Goal: Task Accomplishment & Management: Use online tool/utility

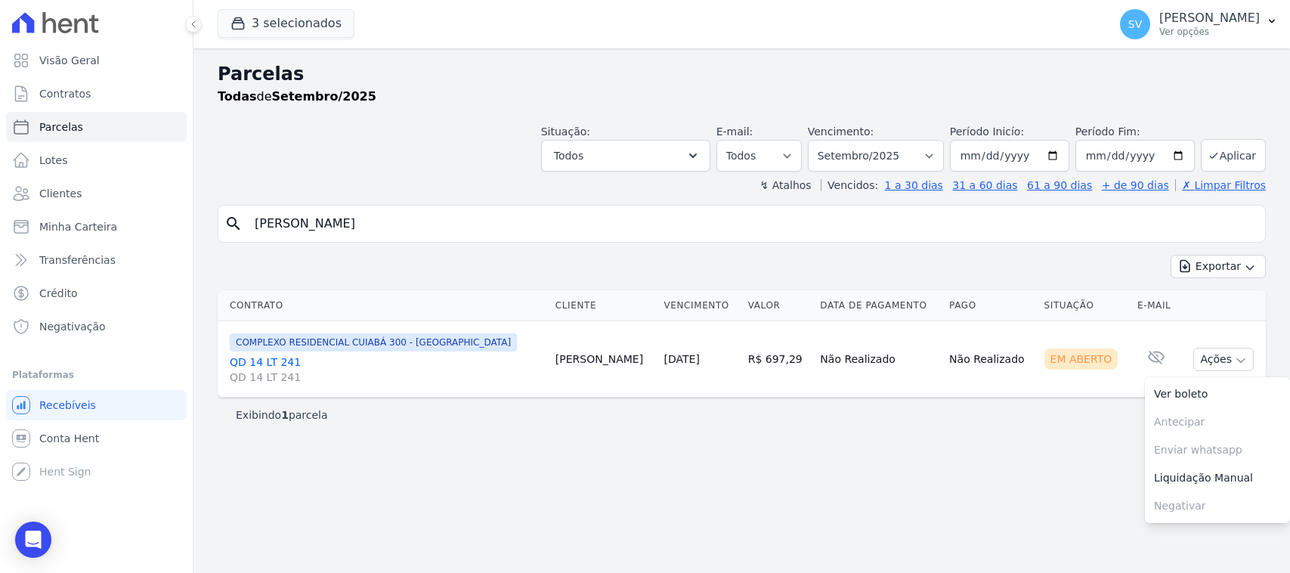
select select
click at [123, 217] on div "Visão Geral Contratos Parcelas Lotes Clientes Minha Carteira Transferências Cré…" at bounding box center [645, 286] width 1290 height 573
type input "Thiago Castro Lima"
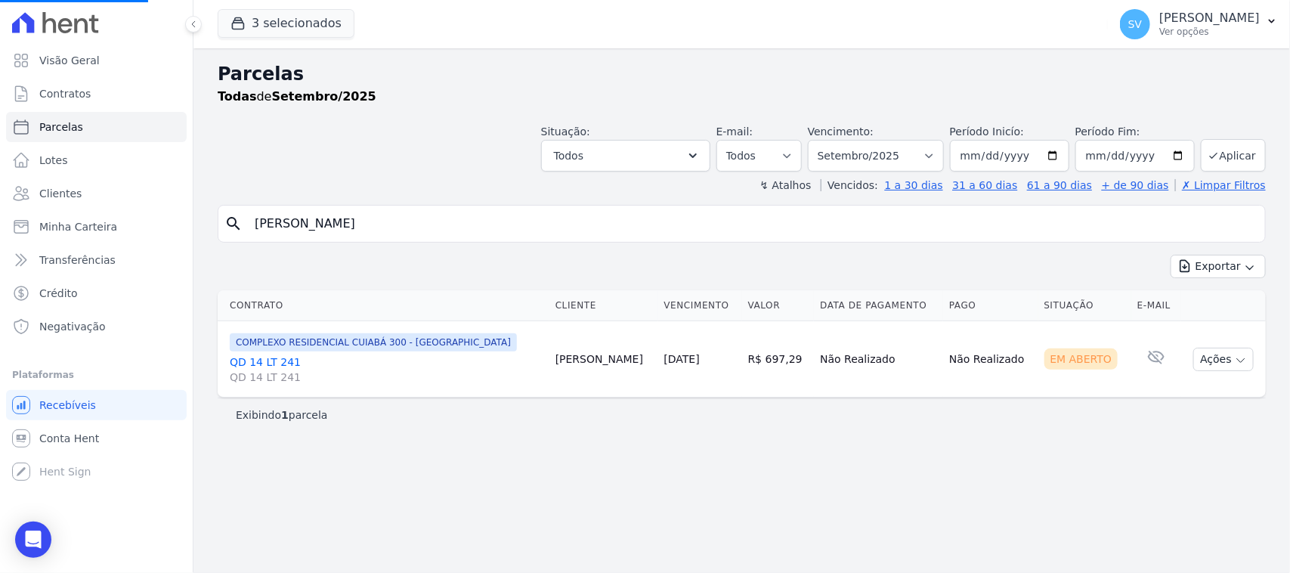
click at [718, 503] on div "Parcelas Todas de Setembro/2025 Situação: Agendado Em Aberto Pago Processando C…" at bounding box center [742, 310] width 1097 height 525
select select
drag, startPoint x: 1108, startPoint y: 31, endPoint x: 1125, endPoint y: 138, distance: 107.9
click at [1160, 32] on p "Ver opções" at bounding box center [1210, 32] width 101 height 12
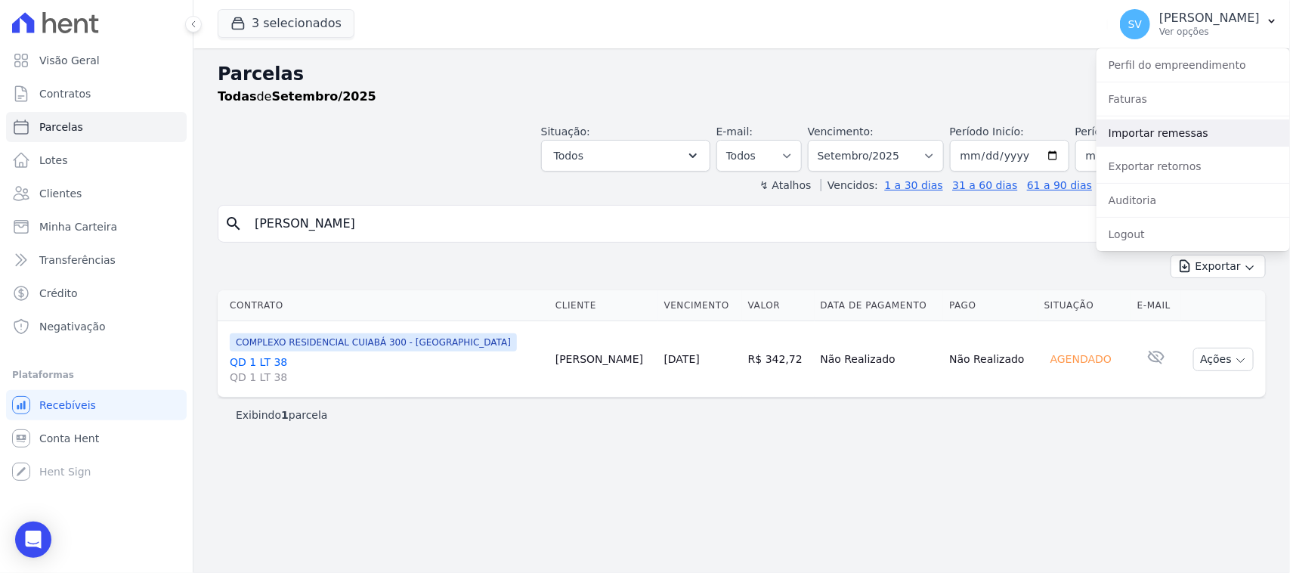
click at [1126, 132] on link "Importar remessas" at bounding box center [1194, 132] width 194 height 27
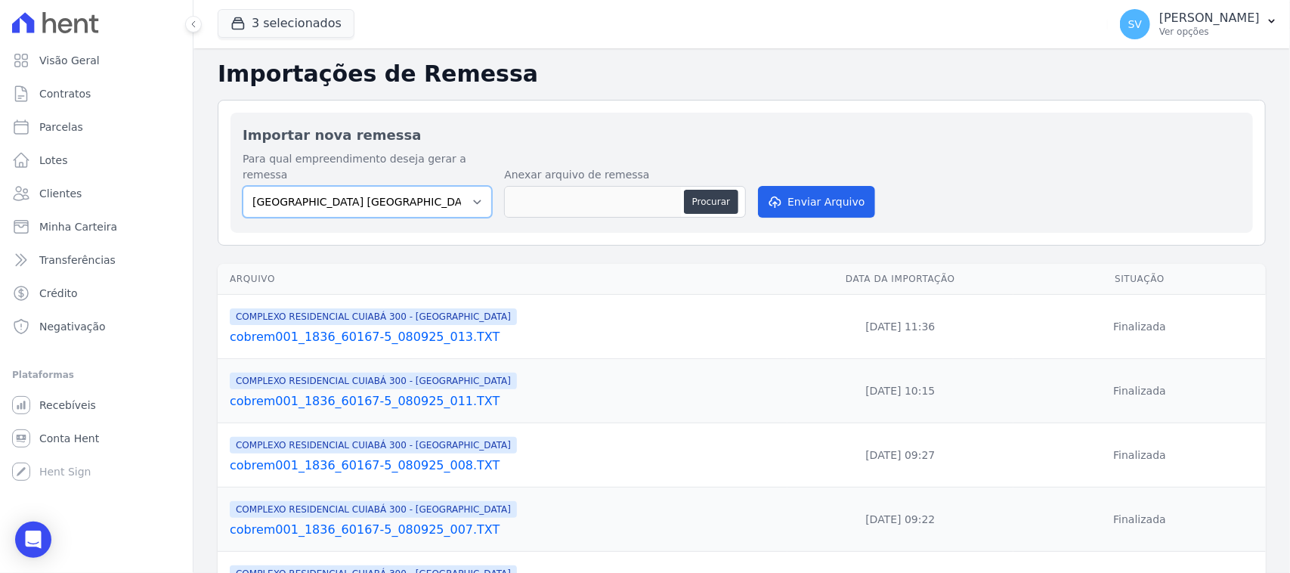
click at [380, 187] on select "BAHAMAS EAST VILLAGE COMPLEXO RESIDENCIAL CUIABÁ 300 - JOÃO DE BARRO IBIZA RESI…" at bounding box center [367, 202] width 249 height 32
select select "a999329b-d322-46c5-b2df-9163b092fb9b"
click at [243, 186] on select "BAHAMAS EAST VILLAGE COMPLEXO RESIDENCIAL CUIABÁ 300 - JOÃO DE BARRO IBIZA RESI…" at bounding box center [367, 202] width 249 height 32
click at [692, 190] on button "Procurar" at bounding box center [711, 202] width 54 height 24
type input "cobrem001_1836_60167-5_080925_014.TXT"
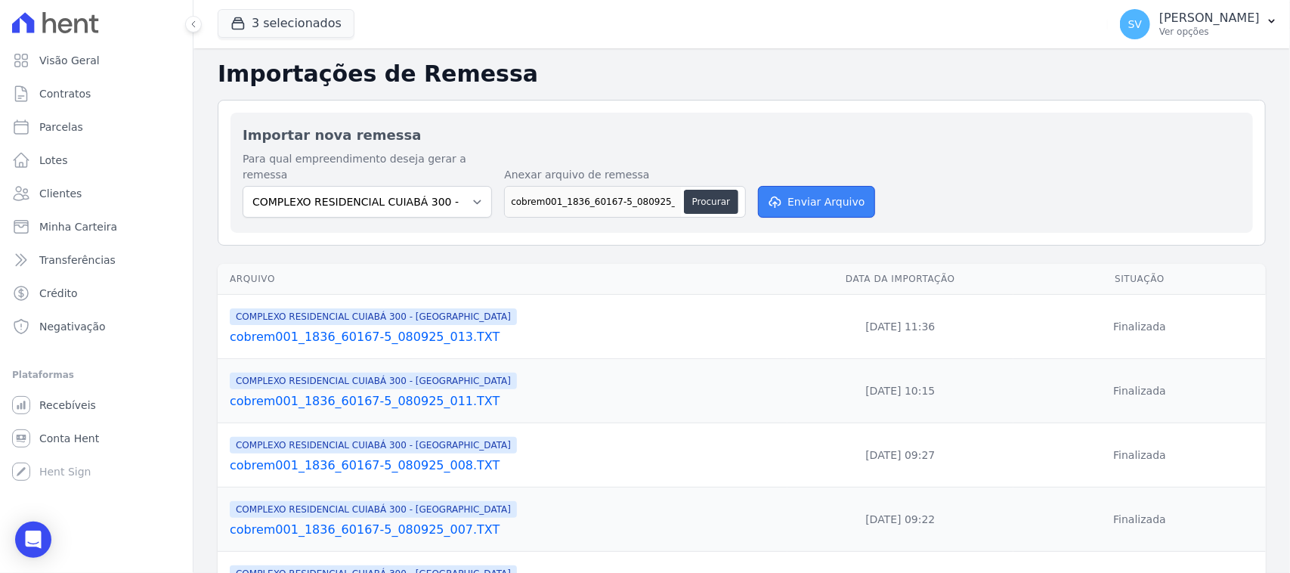
click at [779, 186] on button "Enviar Arquivo" at bounding box center [816, 202] width 116 height 32
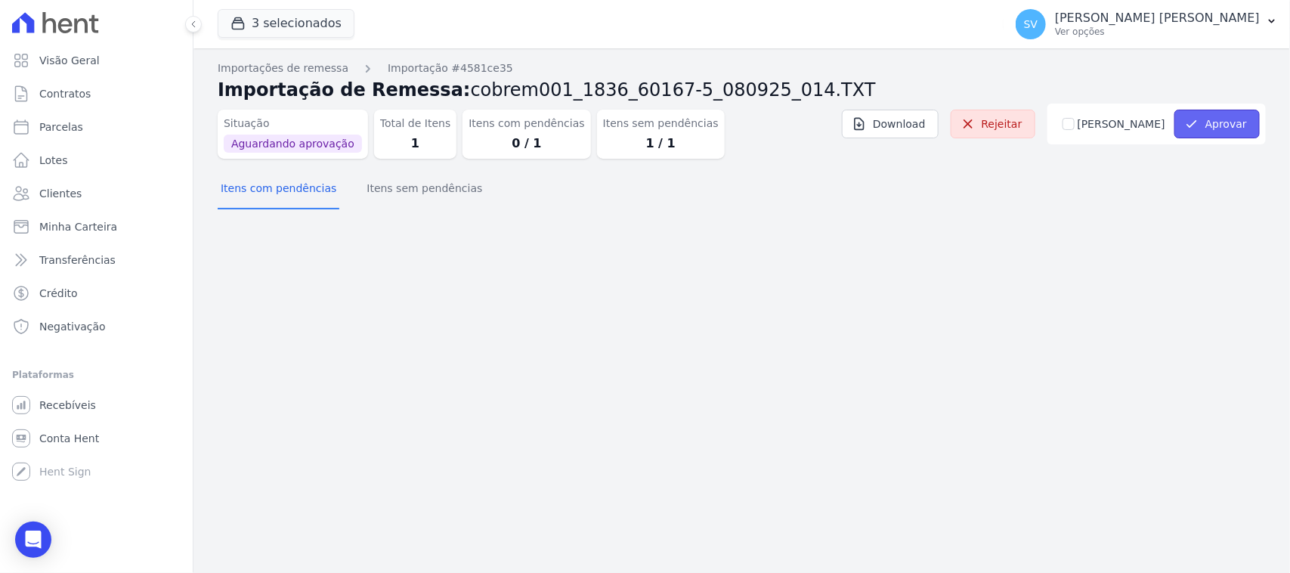
click at [1214, 132] on button "Aprovar" at bounding box center [1217, 124] width 85 height 29
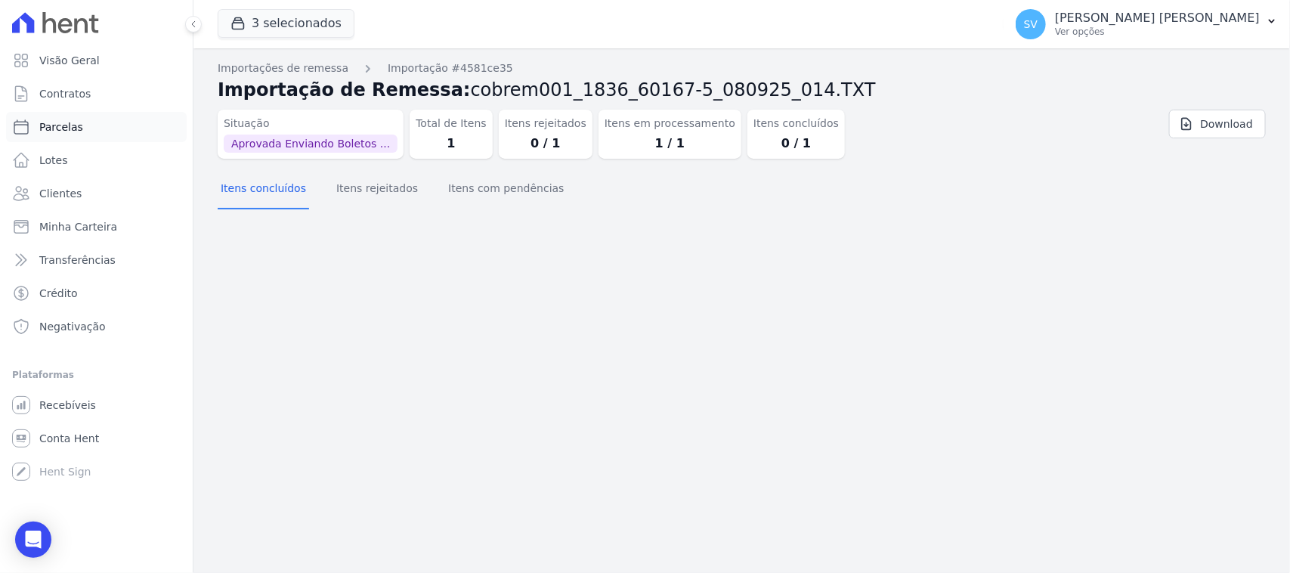
click at [98, 133] on link "Parcelas" at bounding box center [96, 127] width 181 height 30
select select
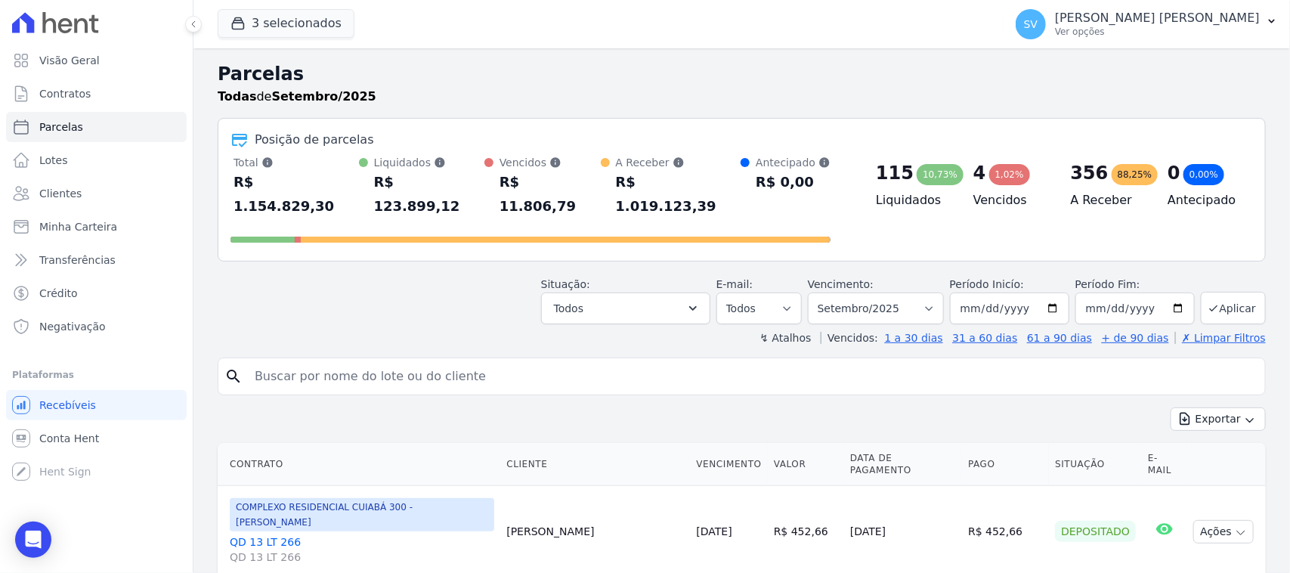
click at [432, 361] on input "search" at bounding box center [753, 376] width 1014 height 30
paste input "Thiago Castro Lima"
type input "Thiago Castro Lima"
select select
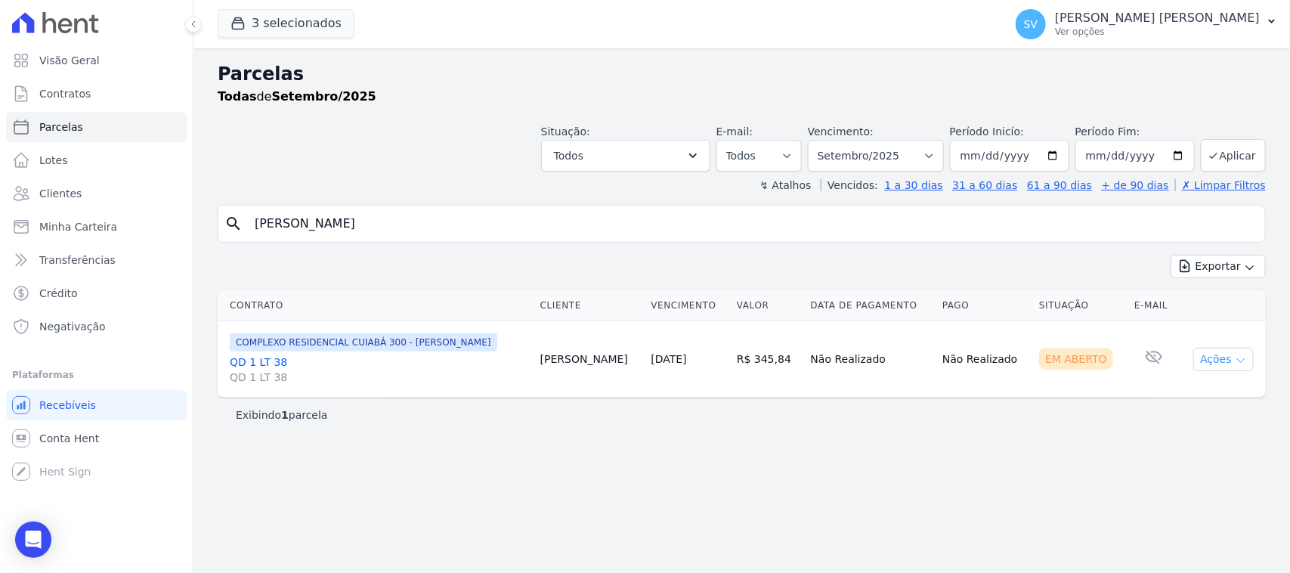
click at [1223, 358] on button "Ações" at bounding box center [1224, 359] width 60 height 23
click at [1214, 394] on link "Ver boleto" at bounding box center [1217, 394] width 145 height 28
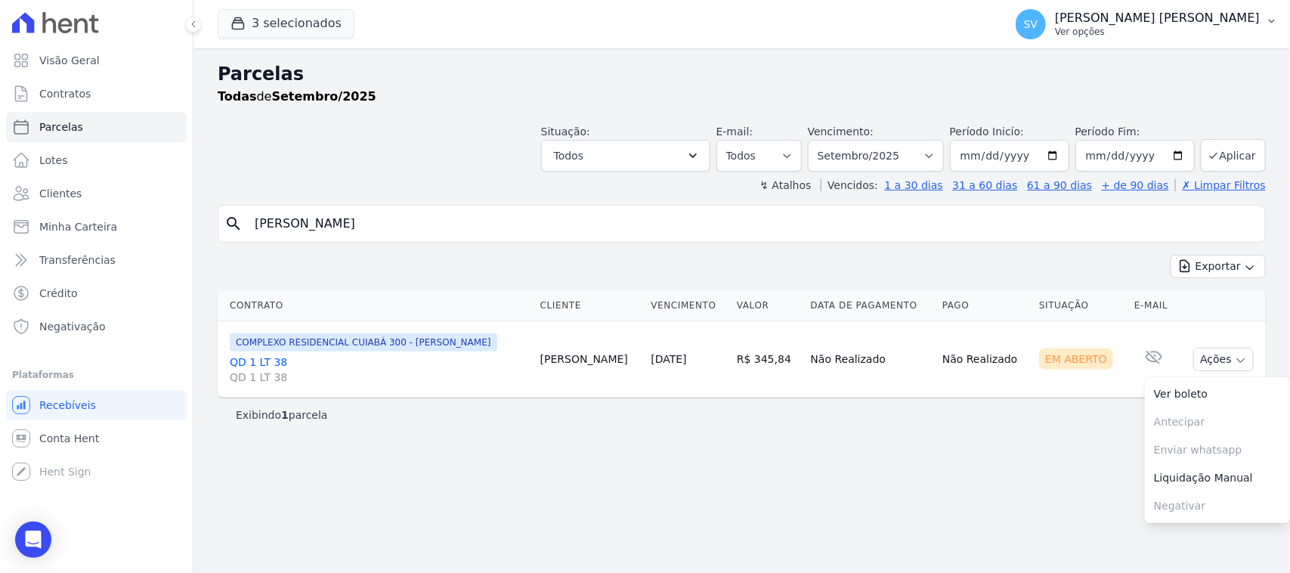
click at [1142, 21] on p "[PERSON_NAME]" at bounding box center [1157, 18] width 205 height 15
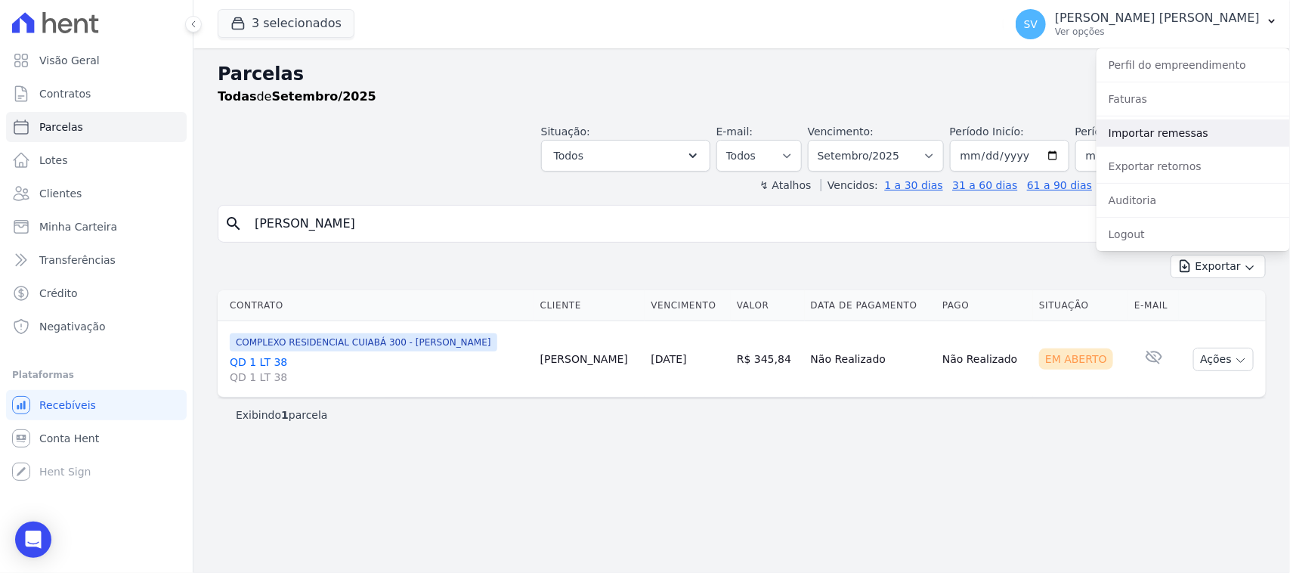
click at [1150, 132] on link "Importar remessas" at bounding box center [1194, 132] width 194 height 27
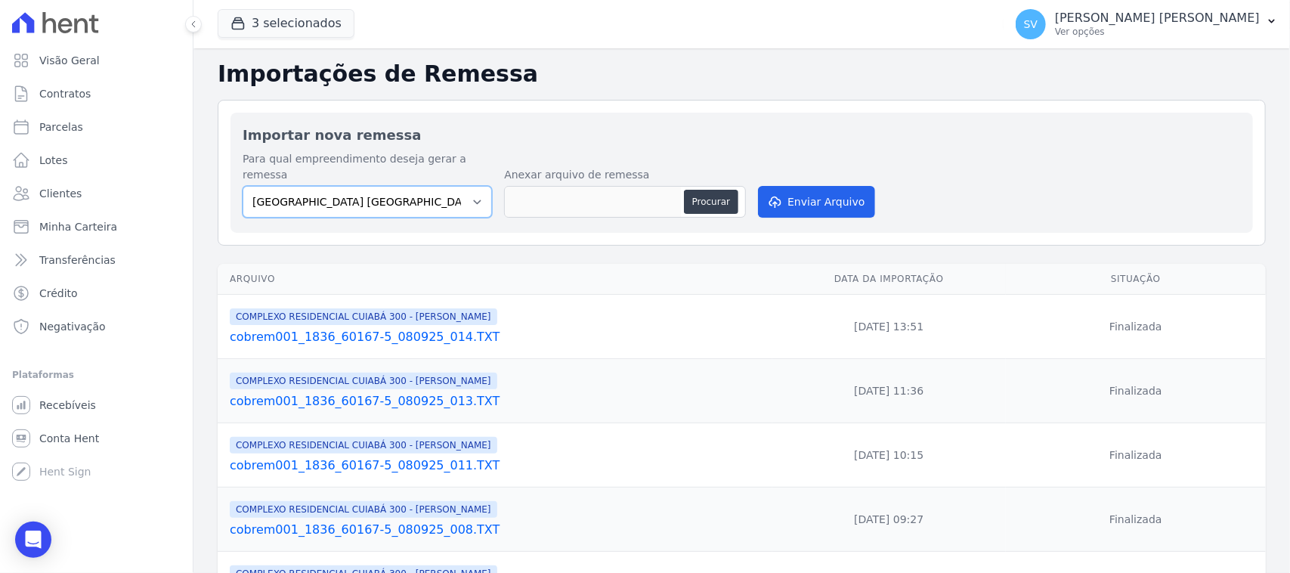
click at [467, 186] on select "BAHAMAS EAST VILLAGE COMPLEXO RESIDENCIAL CUIABÁ 300 - JOÃO DE BARRO IBIZA RESI…" at bounding box center [367, 202] width 249 height 32
select select "a999329b-d322-46c5-b2df-9163b092fb9b"
click at [243, 186] on select "BAHAMAS EAST VILLAGE COMPLEXO RESIDENCIAL CUIABÁ 300 - JOÃO DE BARRO IBIZA RESI…" at bounding box center [367, 202] width 249 height 32
click at [543, 201] on div "Procurar" at bounding box center [625, 202] width 242 height 32
click at [698, 190] on button "Procurar" at bounding box center [711, 202] width 54 height 24
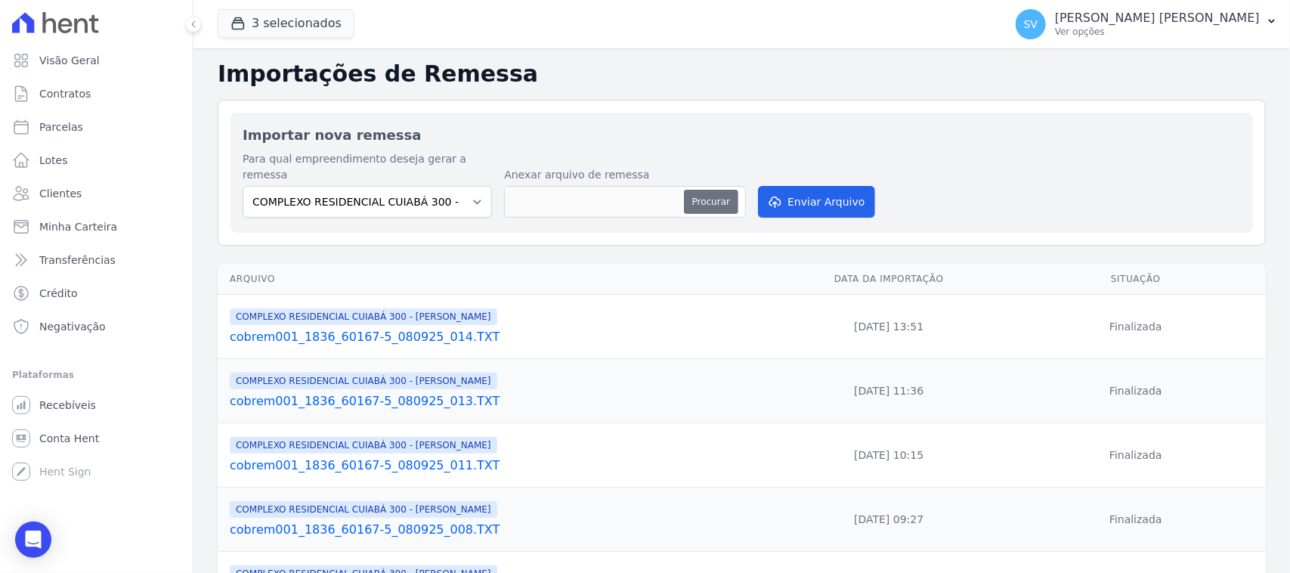
type input "cobrem001_1836_60167-5_080925_016.TXT"
drag, startPoint x: 843, startPoint y: 169, endPoint x: 798, endPoint y: 190, distance: 50.1
click at [841, 169] on div "Para qual empreendimento deseja gerar a remessa BAHAMAS EAST VILLAGE COMPLEXO R…" at bounding box center [742, 186] width 999 height 70
drag, startPoint x: 821, startPoint y: 180, endPoint x: 769, endPoint y: 175, distance: 52.4
click at [821, 186] on button "Enviar Arquivo" at bounding box center [816, 202] width 116 height 32
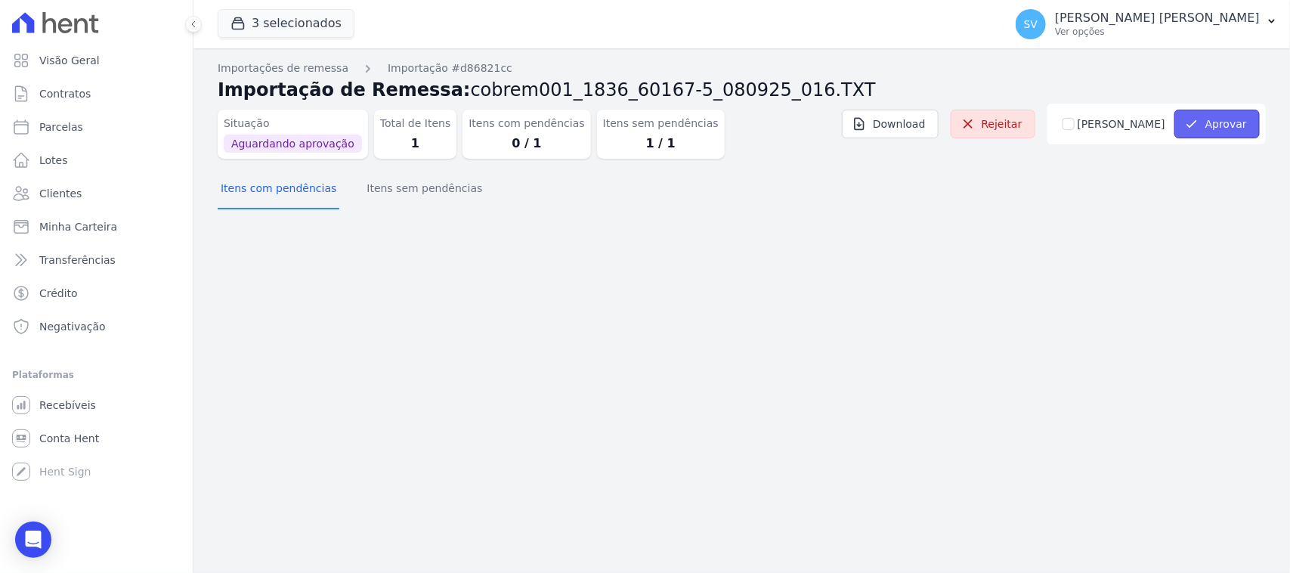
click at [1231, 114] on button "Aprovar" at bounding box center [1217, 124] width 85 height 29
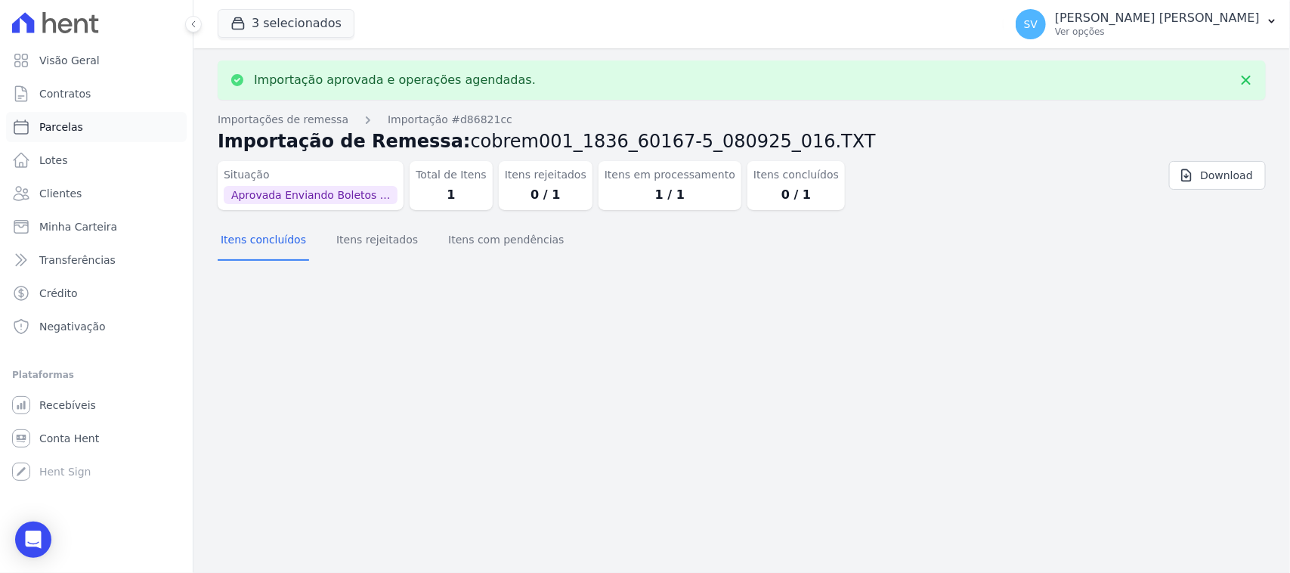
click at [110, 134] on link "Parcelas" at bounding box center [96, 127] width 181 height 30
select select
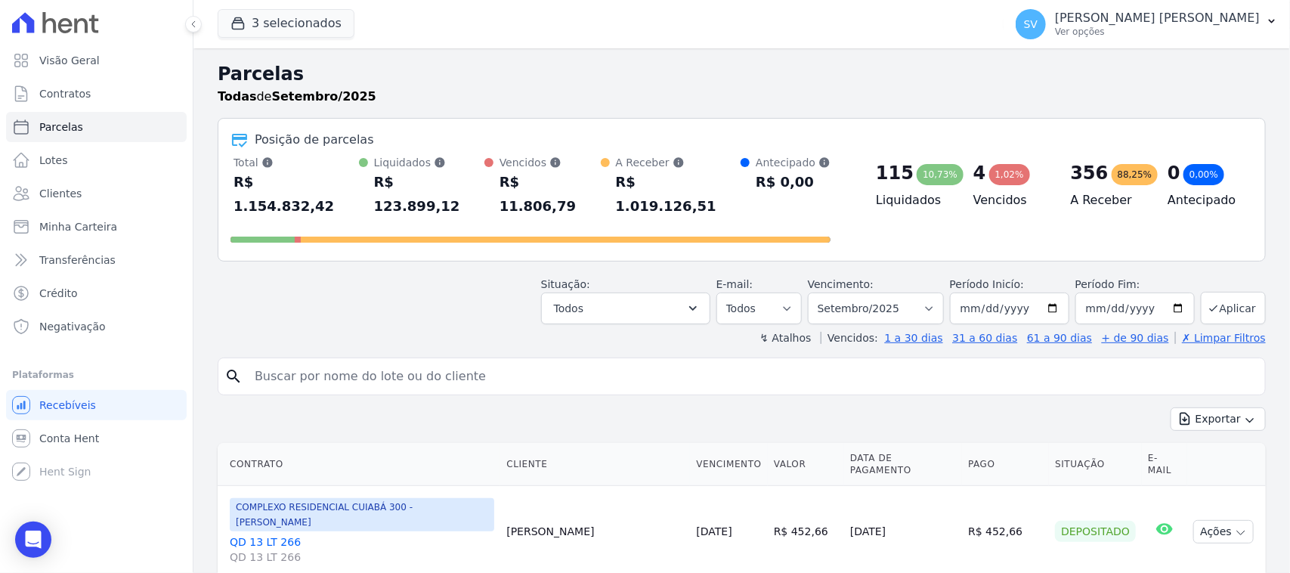
click at [497, 361] on input "search" at bounding box center [753, 376] width 1014 height 30
drag, startPoint x: 497, startPoint y: 361, endPoint x: 403, endPoint y: 353, distance: 94.9
click at [403, 361] on input "search" at bounding box center [753, 376] width 1014 height 30
type input "ALEXSANDRA SUELE DE SOUZA GERVASIO"
click at [616, 361] on input "ALEXSANDRA SUELE DE SOUZA GERVASIO" at bounding box center [753, 376] width 1014 height 30
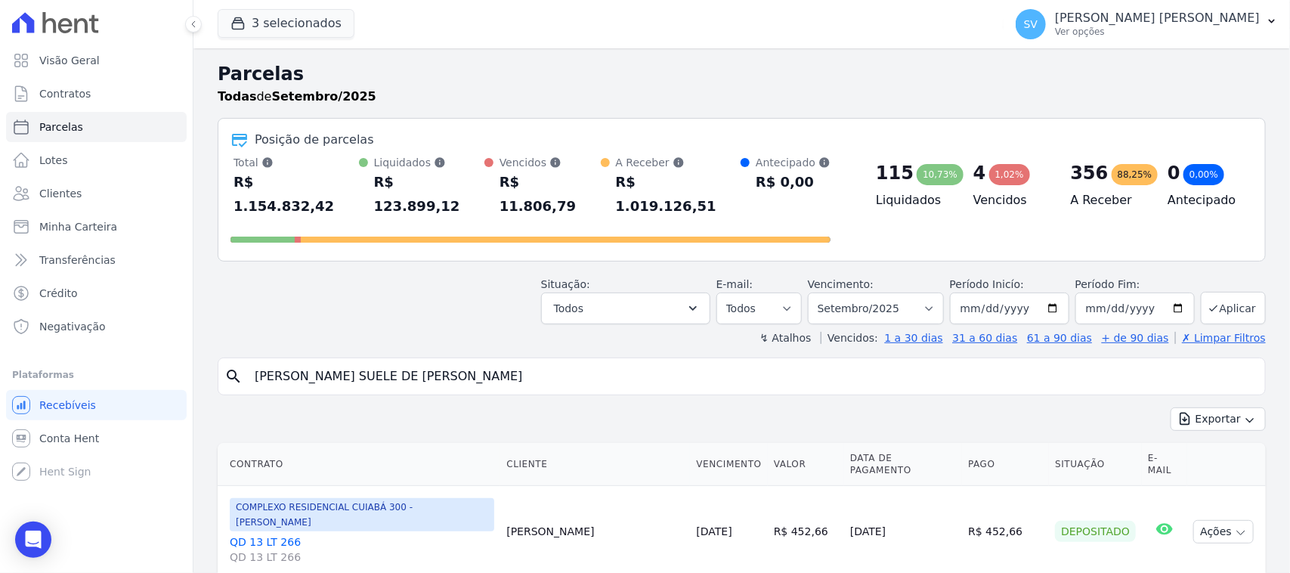
select select
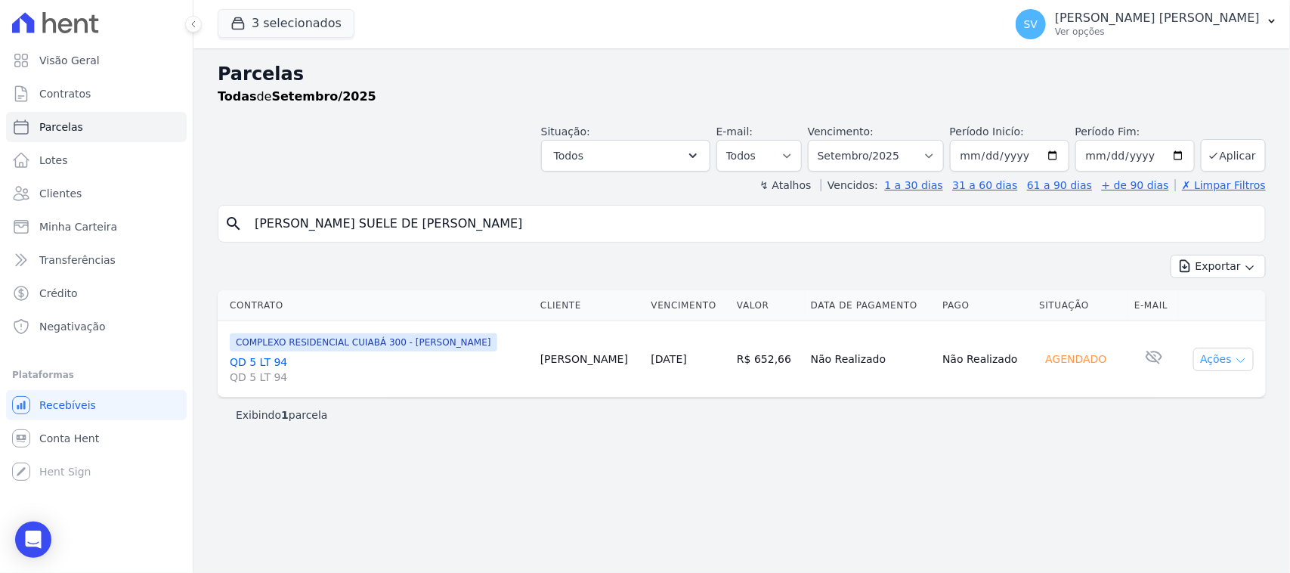
click at [1202, 357] on button "Ações" at bounding box center [1224, 359] width 60 height 23
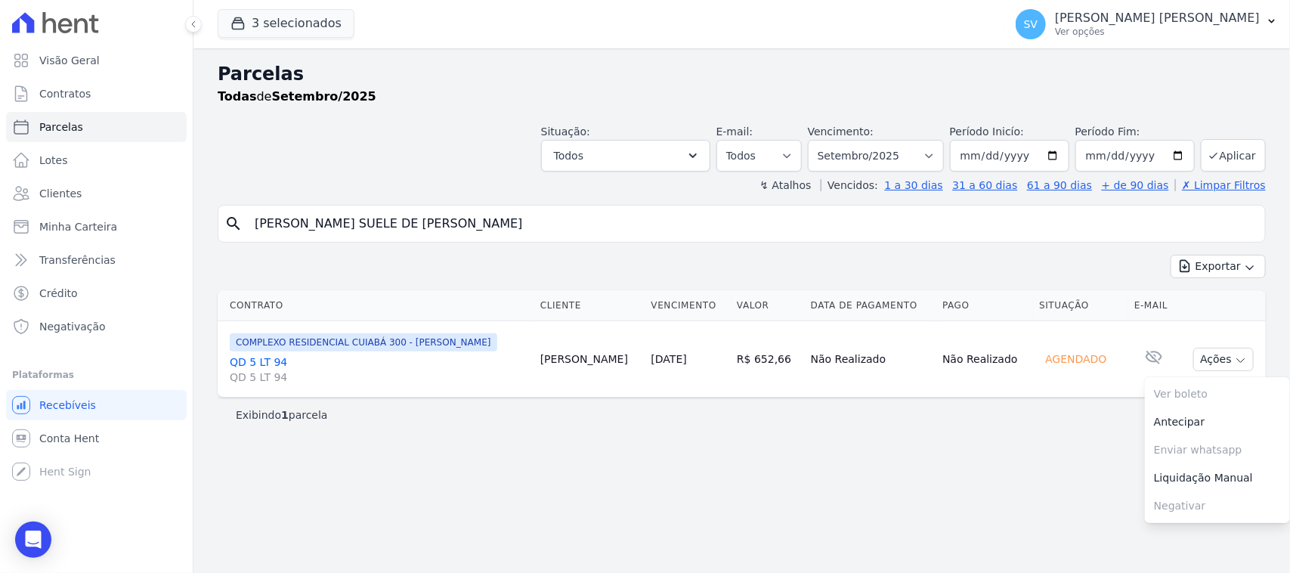
click at [922, 425] on div "Exibindo 1 parcela" at bounding box center [742, 415] width 1049 height 34
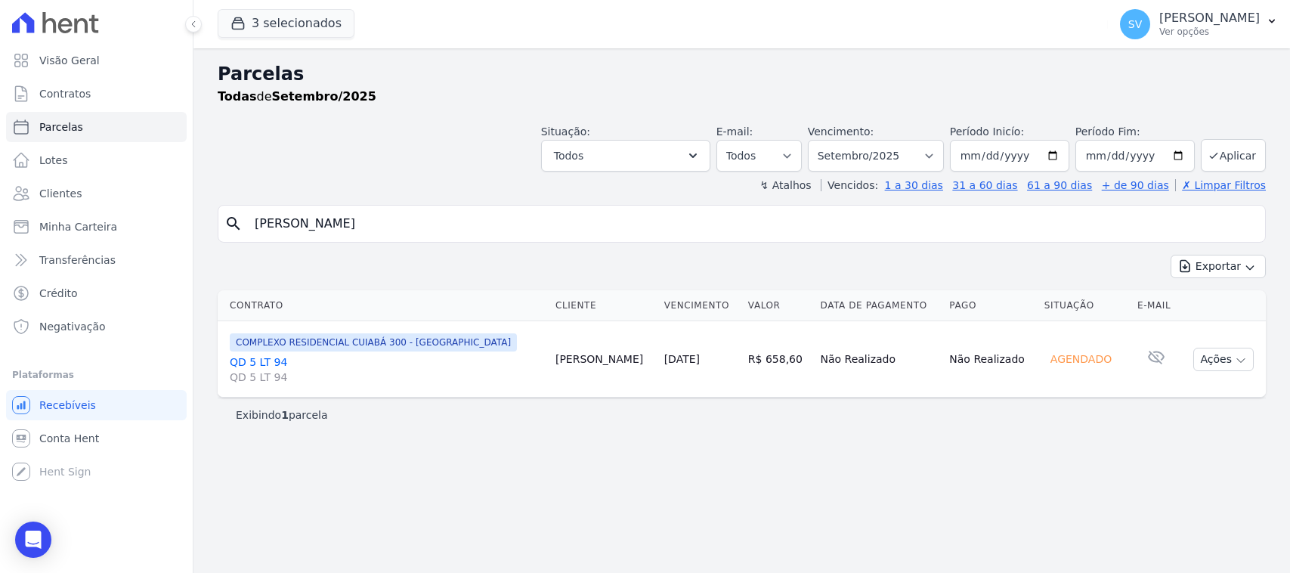
select select
click at [1197, 355] on button "Ações" at bounding box center [1224, 359] width 60 height 23
drag, startPoint x: 348, startPoint y: 33, endPoint x: 339, endPoint y: 28, distance: 10.1
click at [339, 28] on div "3 selecionados CONSTRUTORA E IMOBILIARIA FARIAS BAHAMAS EAST VILLAGE COMPLEXO R…" at bounding box center [660, 24] width 885 height 50
select select
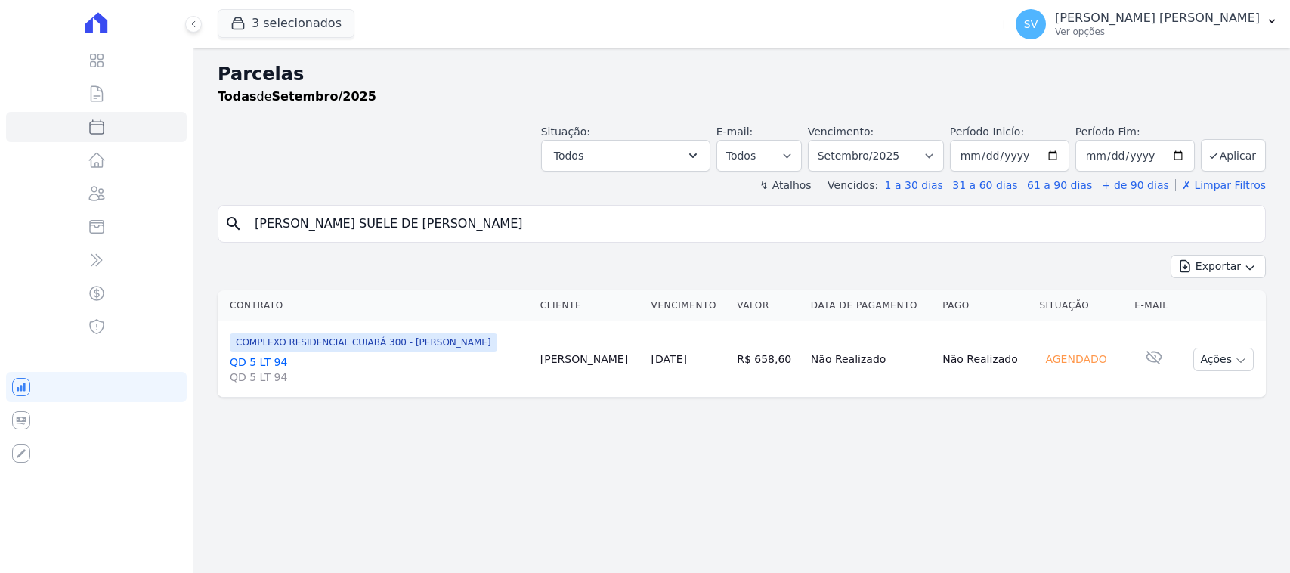
select select
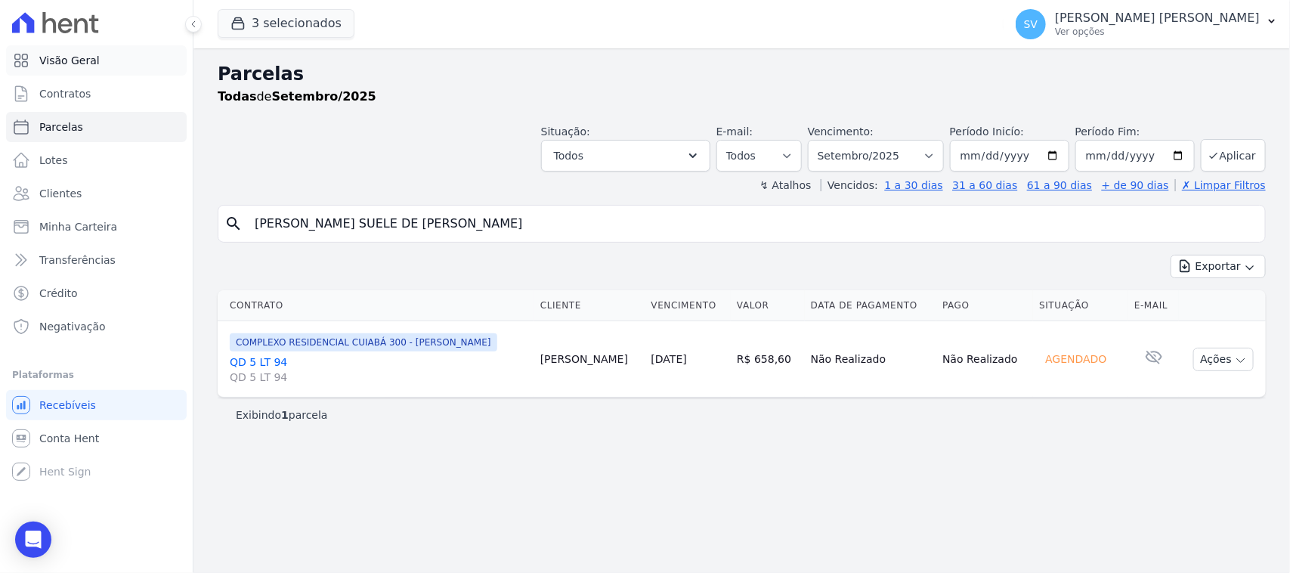
click at [85, 63] on span "Visão Geral" at bounding box center [69, 60] width 60 height 15
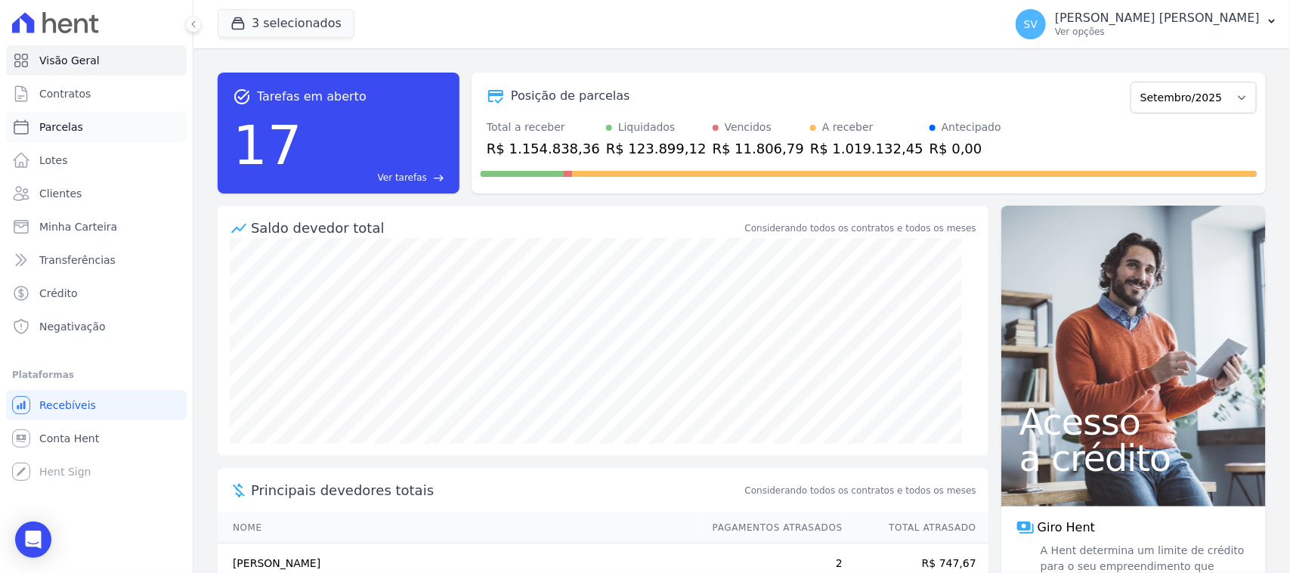
click at [88, 117] on link "Parcelas" at bounding box center [96, 127] width 181 height 30
select select
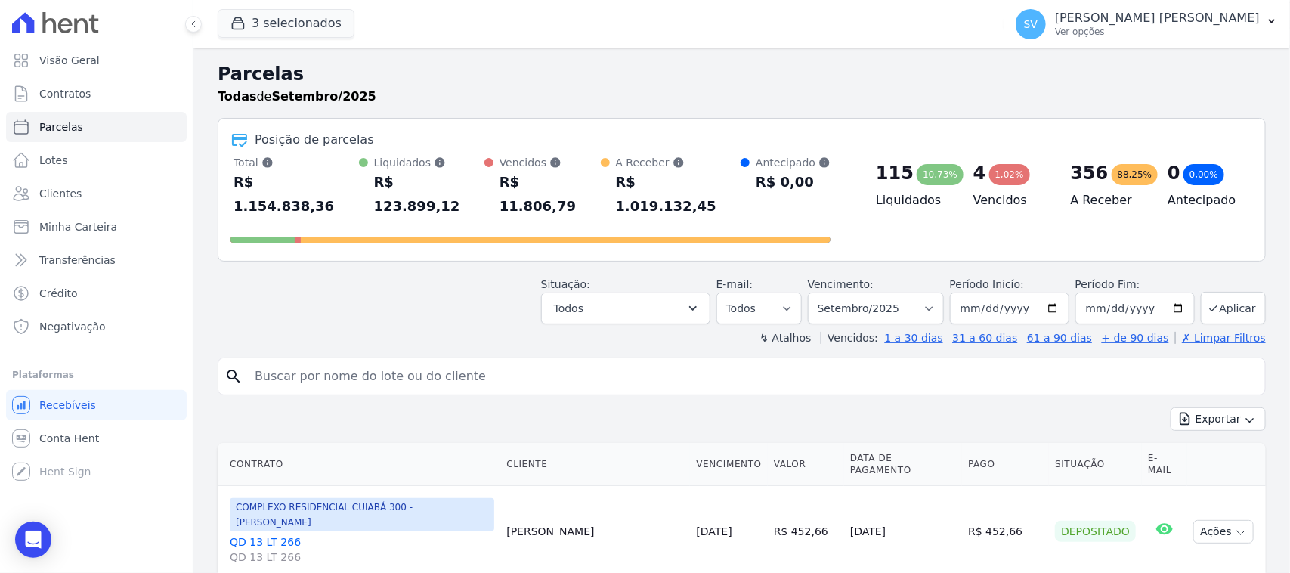
click at [383, 361] on input "search" at bounding box center [753, 376] width 1014 height 30
paste input "Boa tarde, Sra. [ ]! Me chamo Anna, falo em nome da Construtora Farias, tudo be…"
type input "Boa tarde, Sra. [ ]! Me chamo Anna, falo em nome da Construtora Farias, tudo be…"
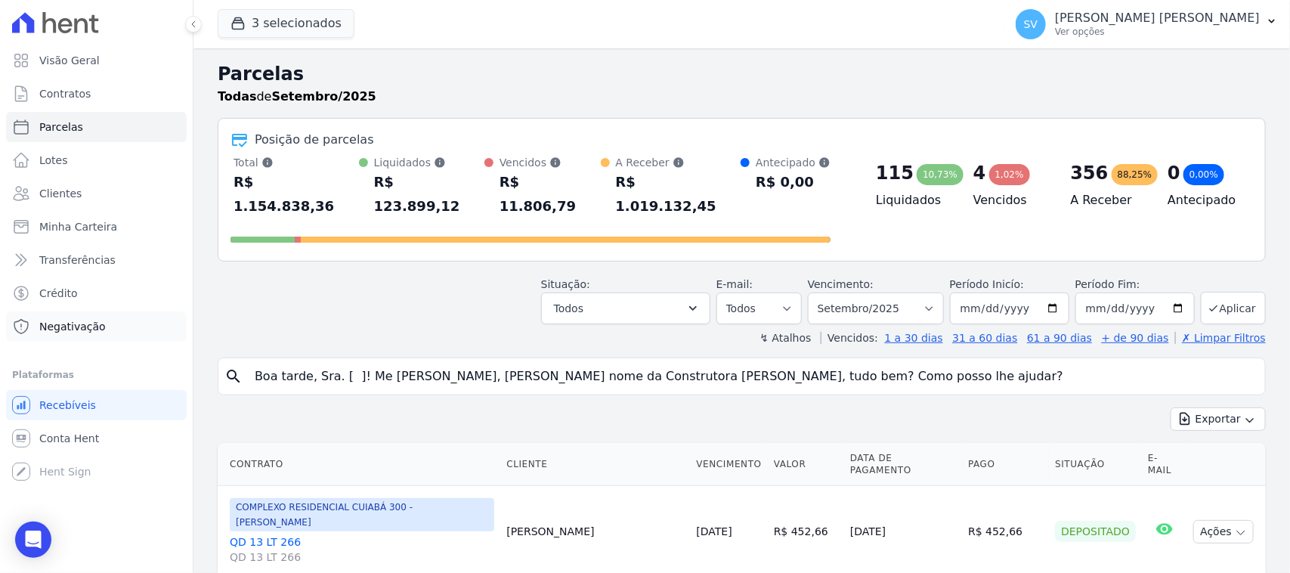
drag, startPoint x: 885, startPoint y: 354, endPoint x: 88, endPoint y: 340, distance: 797.7
click at [85, 340] on div "Visão Geral Contratos Parcelas Lotes Clientes Minha Carteira Transferências Cré…" at bounding box center [645, 286] width 1290 height 573
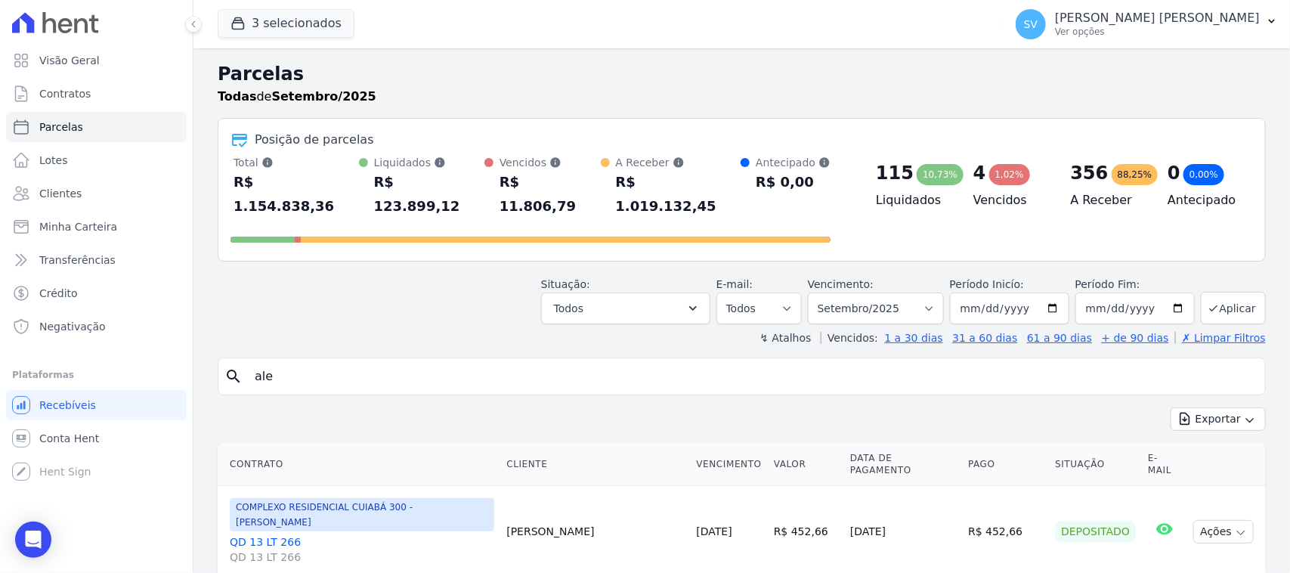
type input "ALEXSANDRA SUELE DE SOUZA GERVASIO"
select select
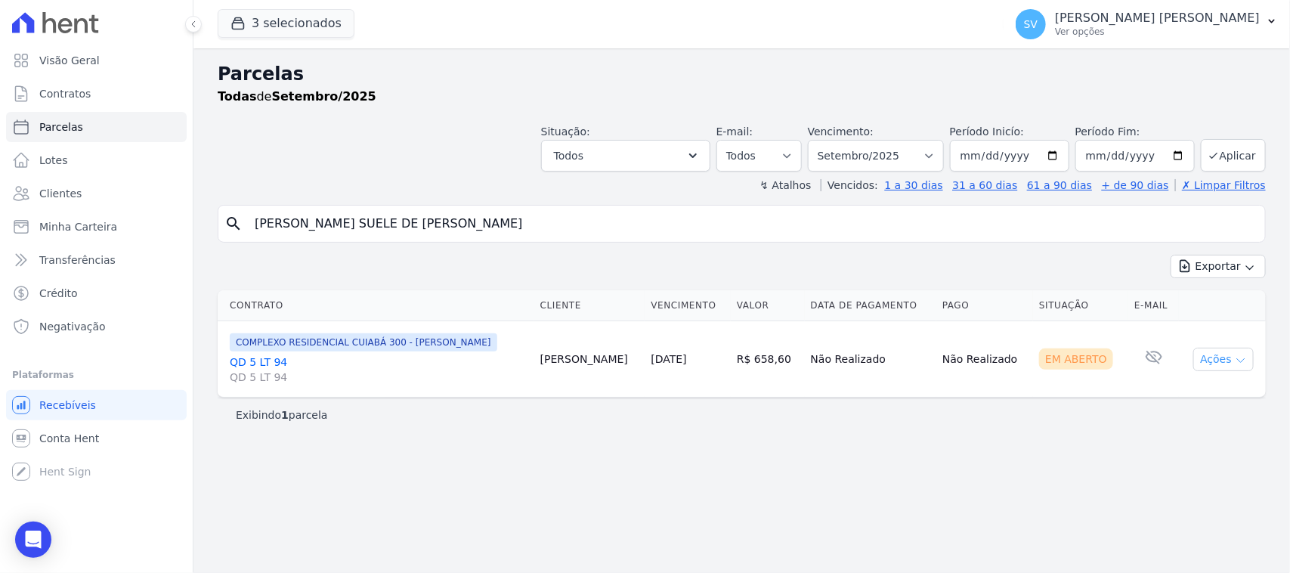
click at [1206, 364] on button "Ações" at bounding box center [1224, 359] width 60 height 23
click at [1199, 393] on link "Ver boleto" at bounding box center [1217, 394] width 145 height 28
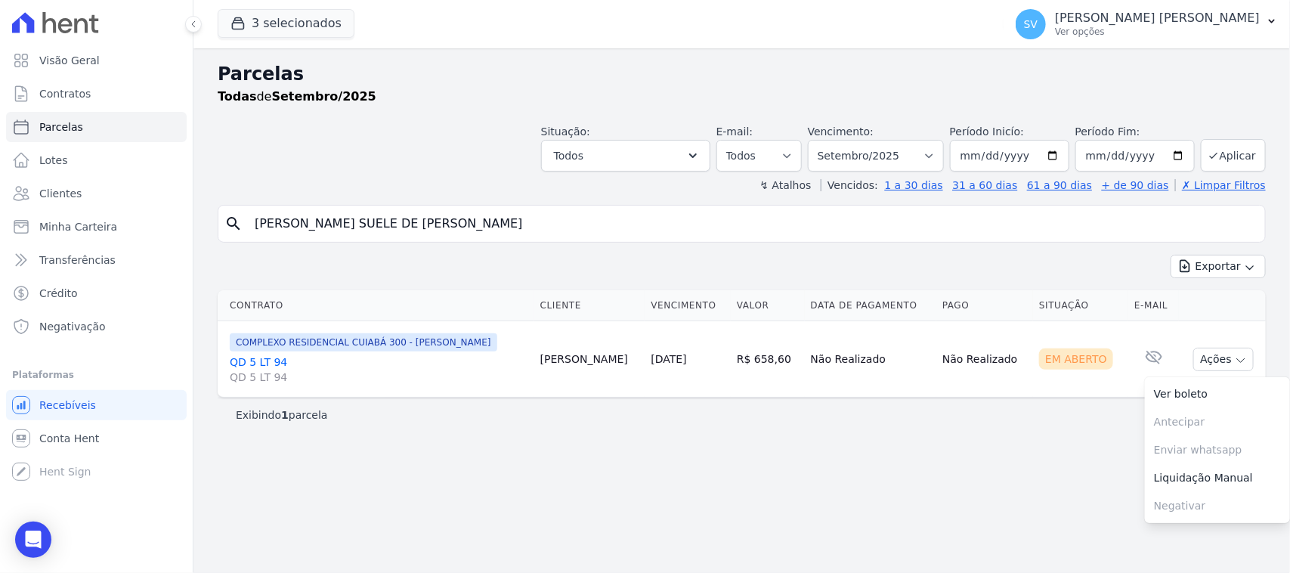
click at [262, 356] on link "QD 5 LT 94 QD 5 LT 94" at bounding box center [379, 370] width 299 height 30
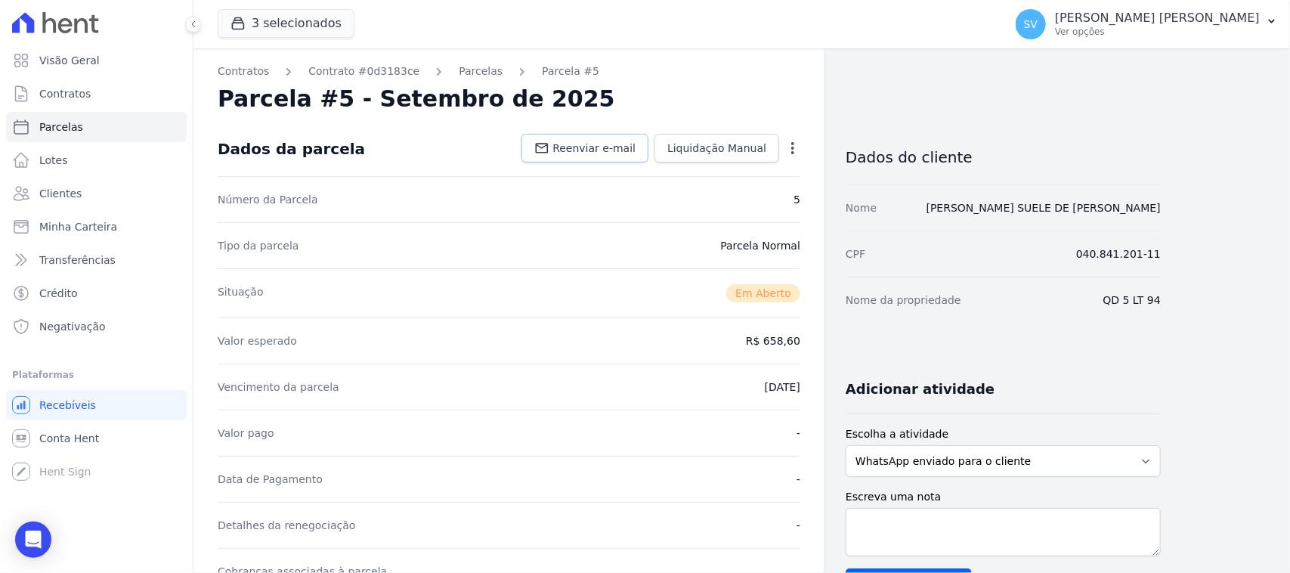
click at [620, 153] on span "Reenviar e-mail" at bounding box center [594, 148] width 83 height 15
drag, startPoint x: 1117, startPoint y: 33, endPoint x: 1166, endPoint y: 88, distance: 73.4
click at [1120, 34] on p "Ver opções" at bounding box center [1157, 32] width 205 height 12
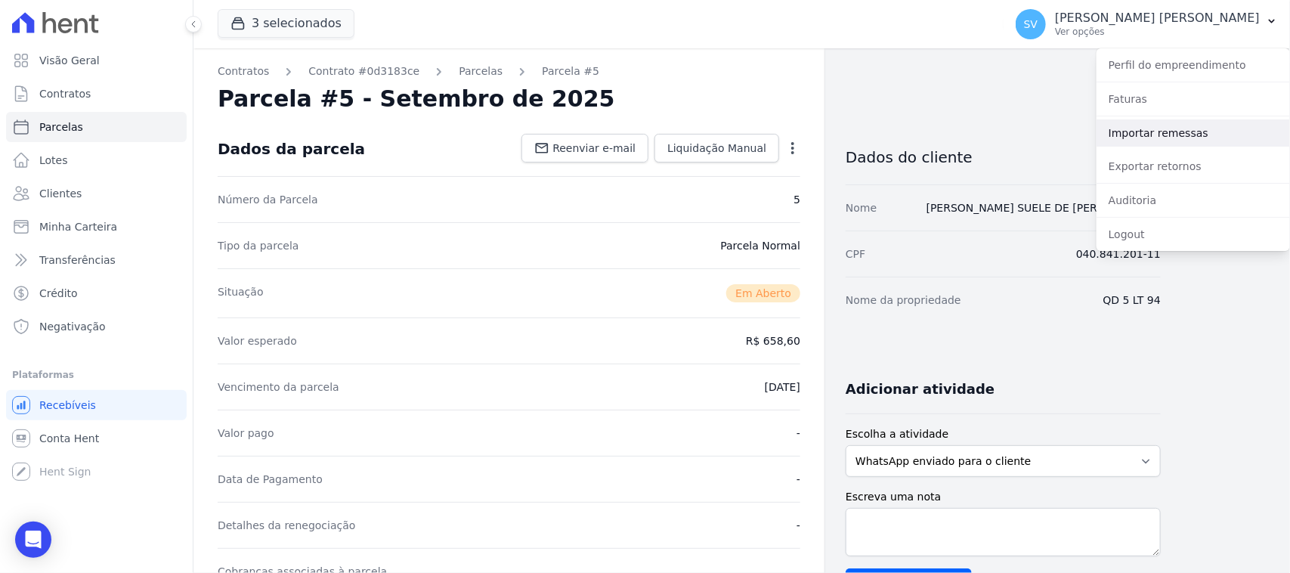
drag, startPoint x: 1172, startPoint y: 136, endPoint x: 970, endPoint y: 142, distance: 201.9
click at [1172, 138] on link "Importar remessas" at bounding box center [1194, 132] width 194 height 27
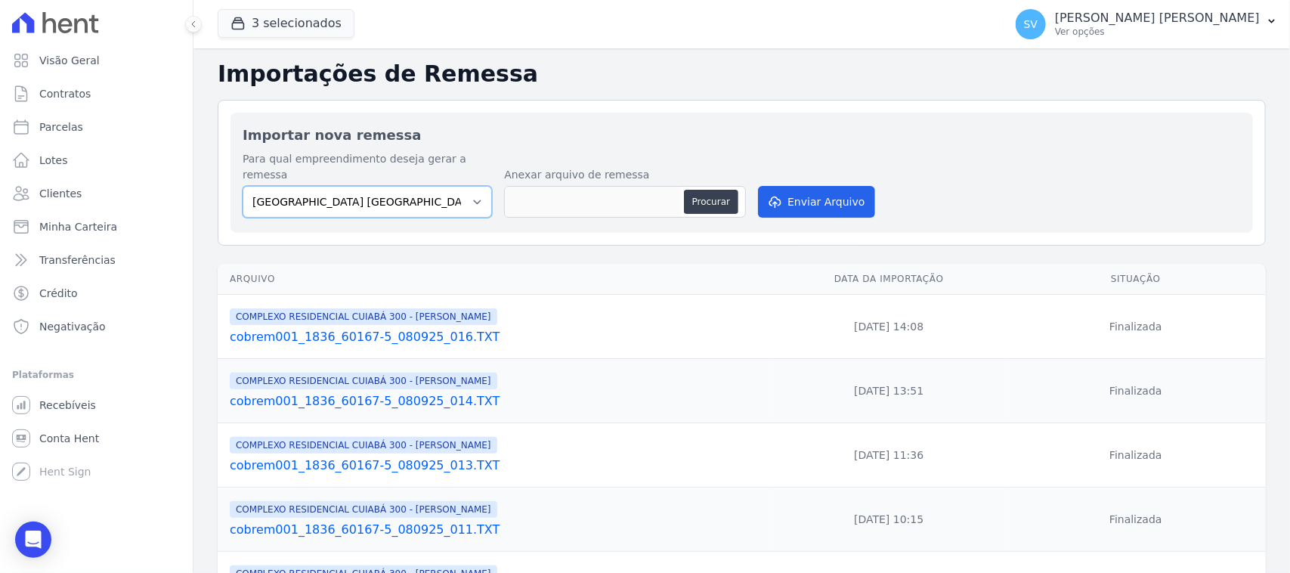
click at [435, 194] on select "BAHAMAS EAST VILLAGE COMPLEXO RESIDENCIAL CUIABÁ 300 - JOÃO DE BARRO IBIZA RESI…" at bounding box center [367, 202] width 249 height 32
select select "a999329b-d322-46c5-b2df-9163b092fb9b"
click at [243, 186] on select "BAHAMAS EAST VILLAGE COMPLEXO RESIDENCIAL CUIABÁ 300 - JOÃO DE BARRO IBIZA RESI…" at bounding box center [367, 202] width 249 height 32
drag, startPoint x: 578, startPoint y: 167, endPoint x: 588, endPoint y: 182, distance: 18.0
click at [578, 170] on div "Anexar arquivo de remessa Procurar" at bounding box center [625, 194] width 242 height 54
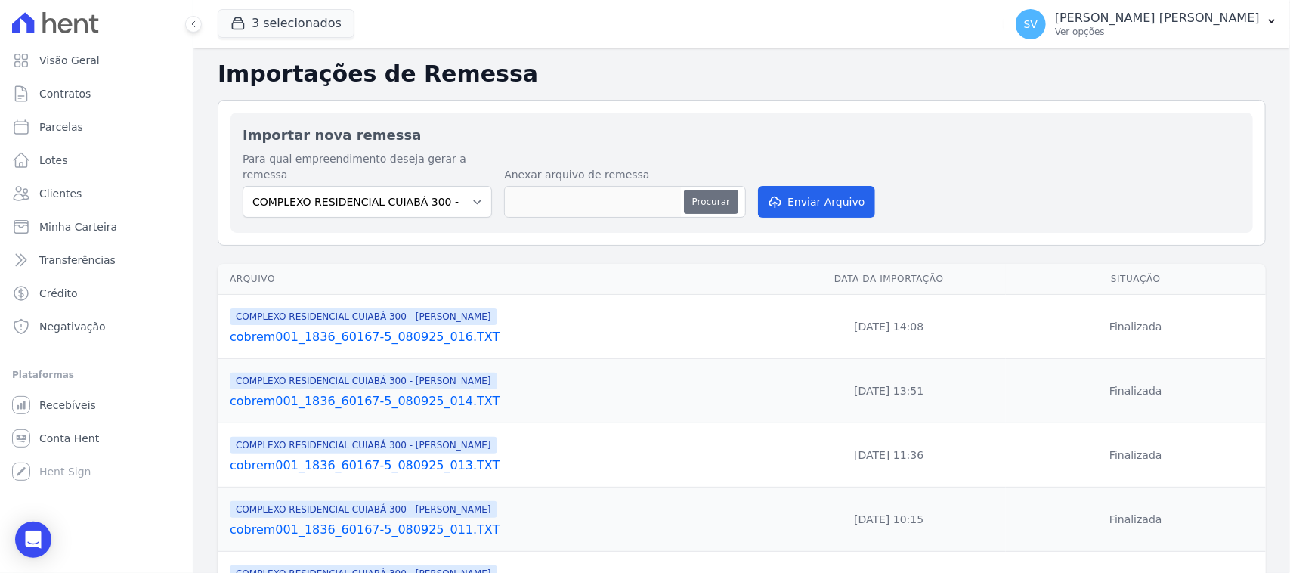
click at [715, 190] on button "Procurar" at bounding box center [711, 202] width 54 height 24
type input "cobrem001_1836_60167-5_080925_017.TXT"
drag, startPoint x: 821, startPoint y: 172, endPoint x: 1289, endPoint y: 106, distance: 472.6
click at [821, 186] on button "Enviar Arquivo" at bounding box center [816, 202] width 116 height 32
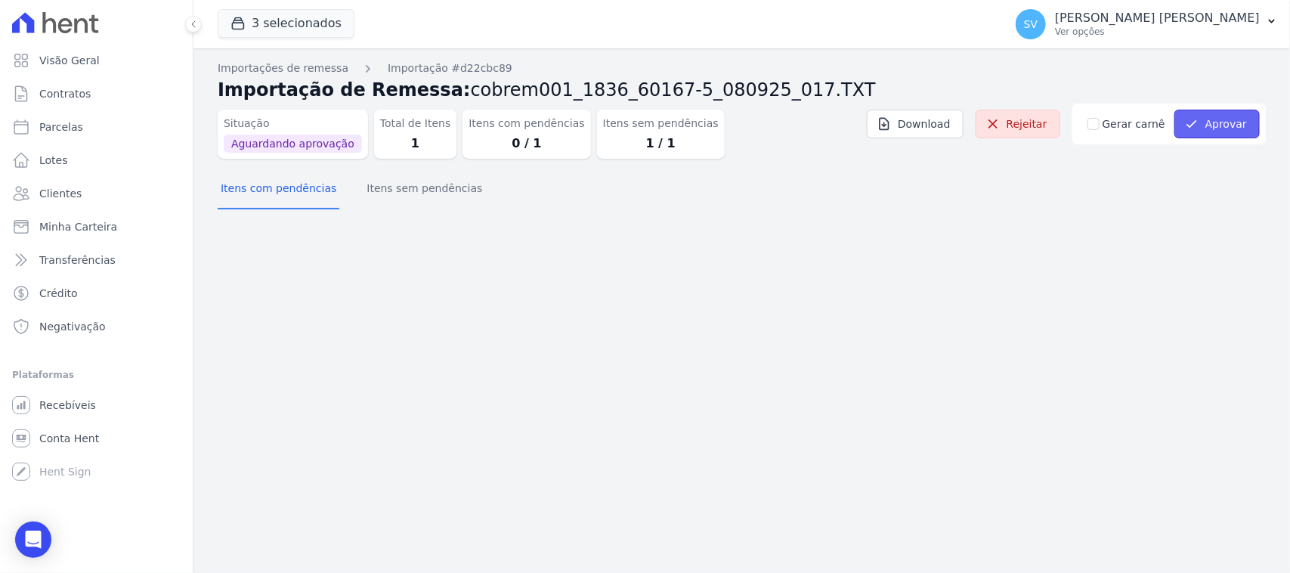
click at [1215, 129] on button "Aprovar" at bounding box center [1217, 124] width 85 height 29
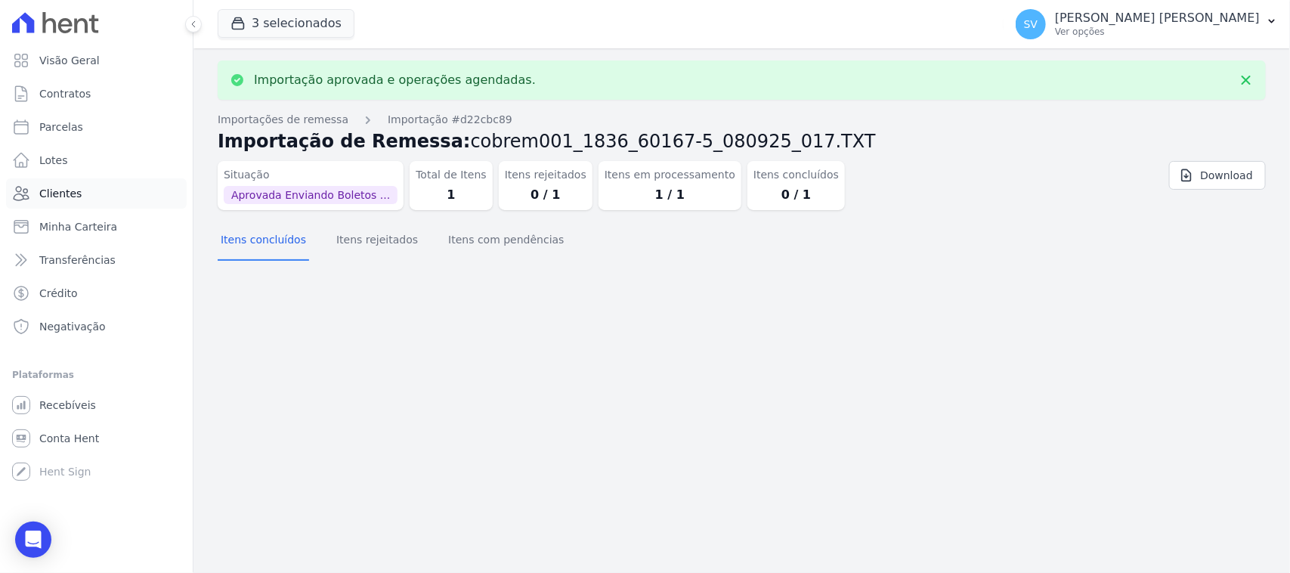
click at [81, 183] on link "Clientes" at bounding box center [96, 193] width 181 height 30
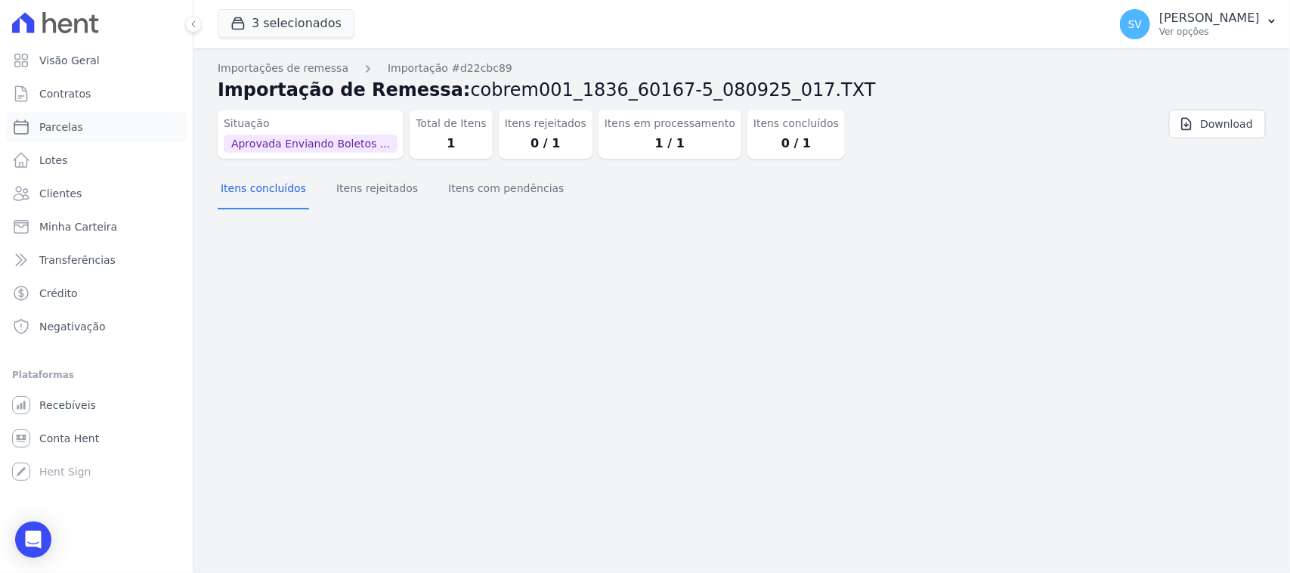
drag, startPoint x: 95, startPoint y: 129, endPoint x: 208, endPoint y: 197, distance: 131.6
click at [95, 130] on link "Parcelas" at bounding box center [96, 127] width 181 height 30
select select
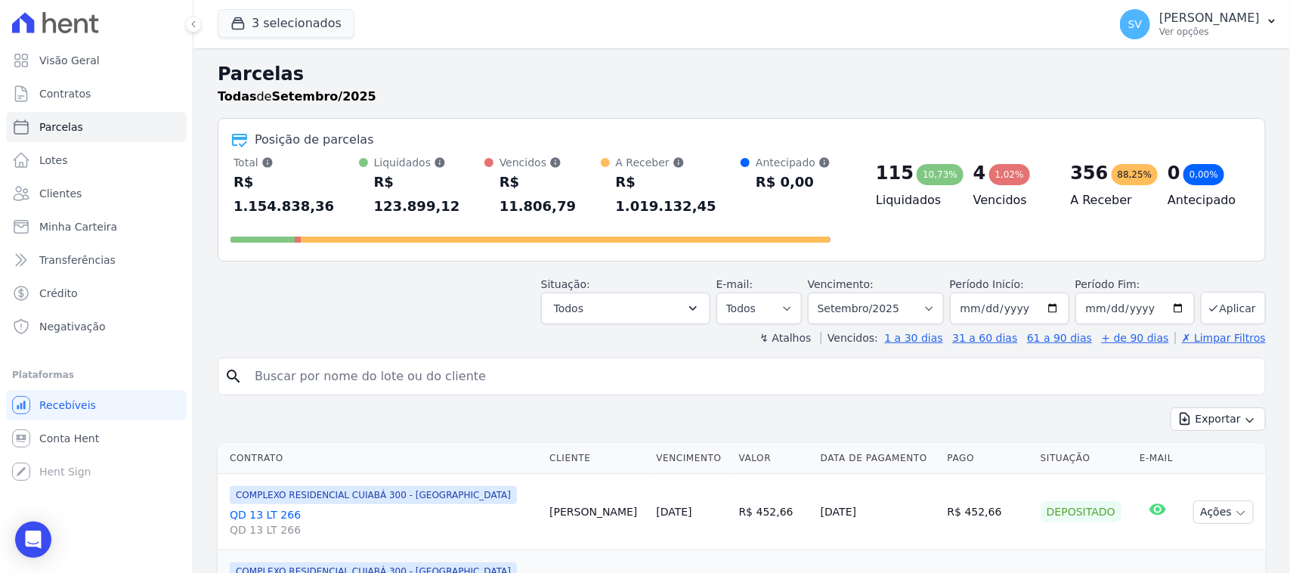
click at [407, 361] on input "search" at bounding box center [753, 376] width 1014 height 30
paste input "[PERSON_NAME]"
type input "[PERSON_NAME]"
select select
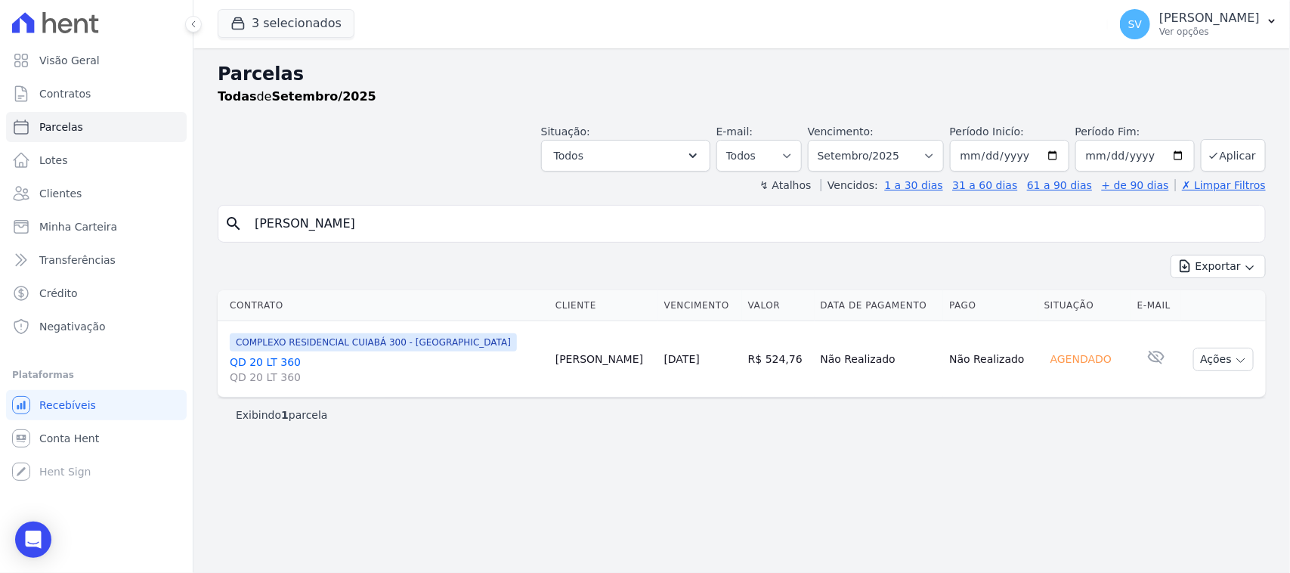
click at [1196, 369] on div "Ações Ver boleto Não é possível visualizar o boleto de um pagamento agendado [G…" at bounding box center [1224, 359] width 60 height 23
click at [1228, 358] on button "Ações" at bounding box center [1224, 359] width 60 height 23
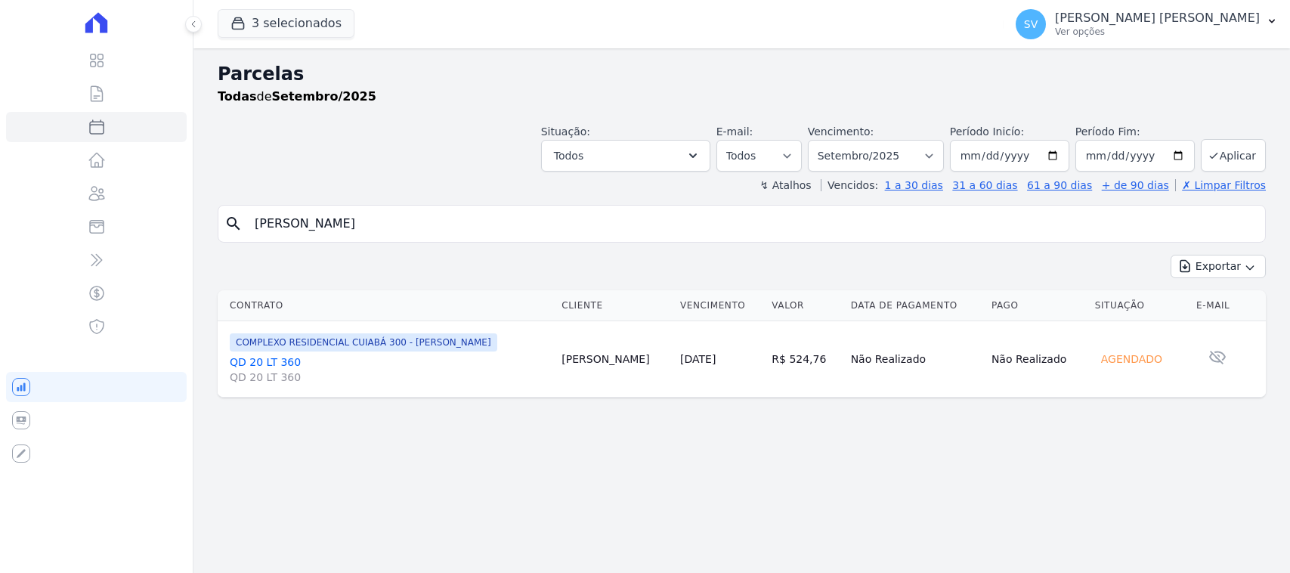
select select
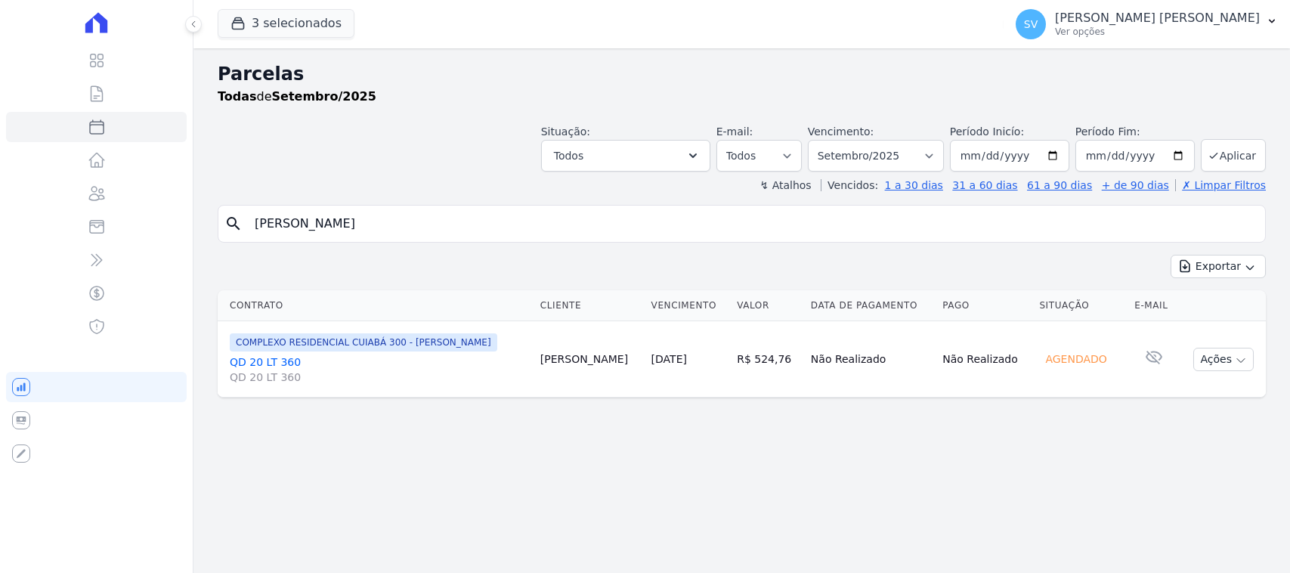
select select
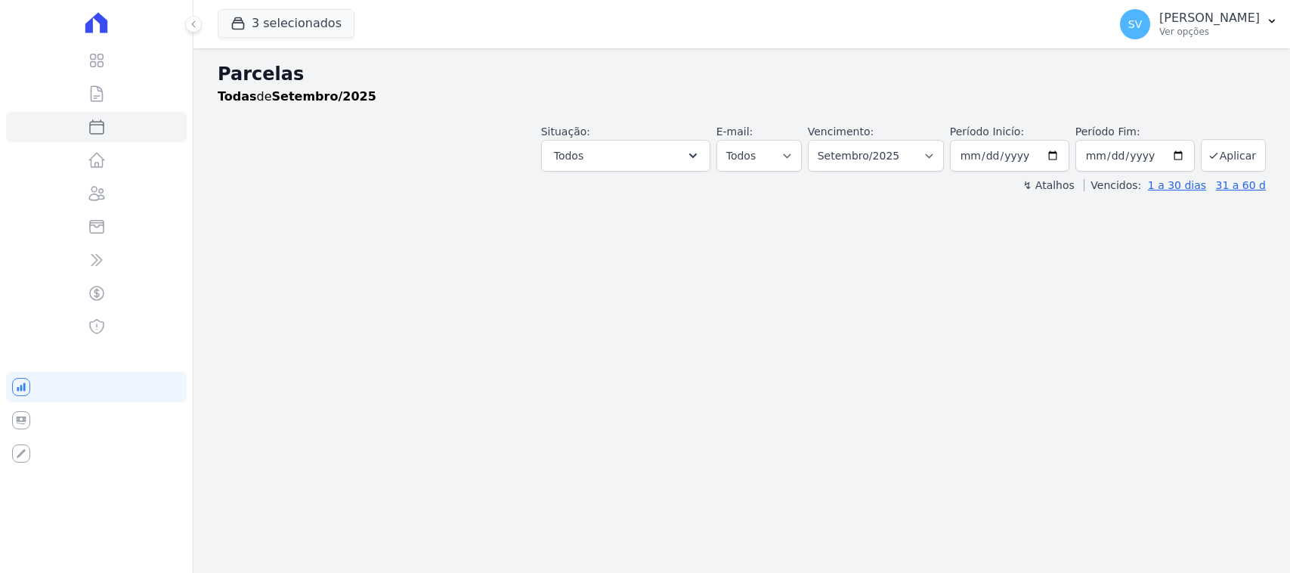
select select
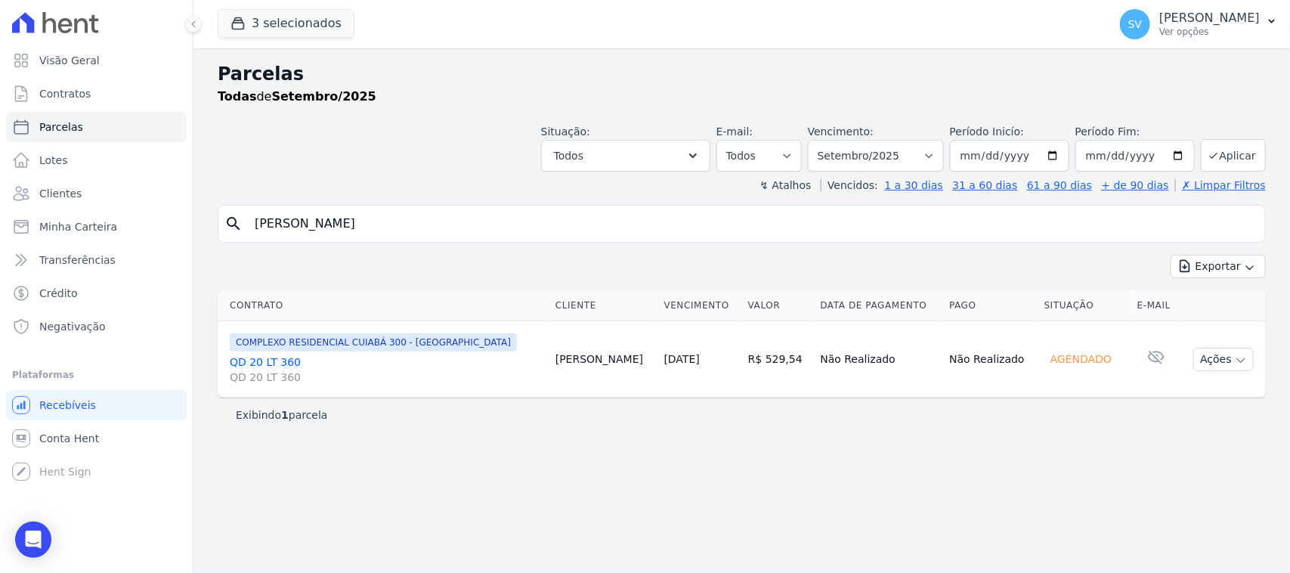
click at [745, 224] on input "[PERSON_NAME]" at bounding box center [753, 224] width 1014 height 30
select select
click at [1201, 370] on button "Ações" at bounding box center [1224, 359] width 60 height 23
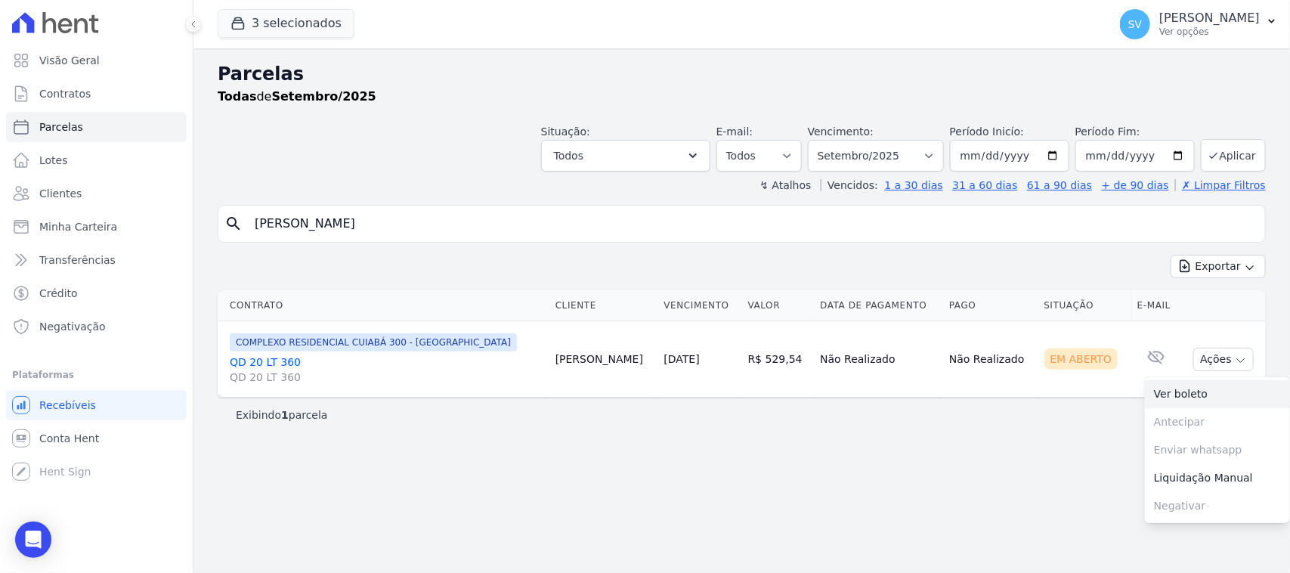
click at [1183, 395] on link "Ver boleto" at bounding box center [1217, 394] width 145 height 28
click at [1120, 17] on div "SV SHIRLEY VANESSA SOUSA ALVES Ver opções" at bounding box center [1190, 24] width 140 height 30
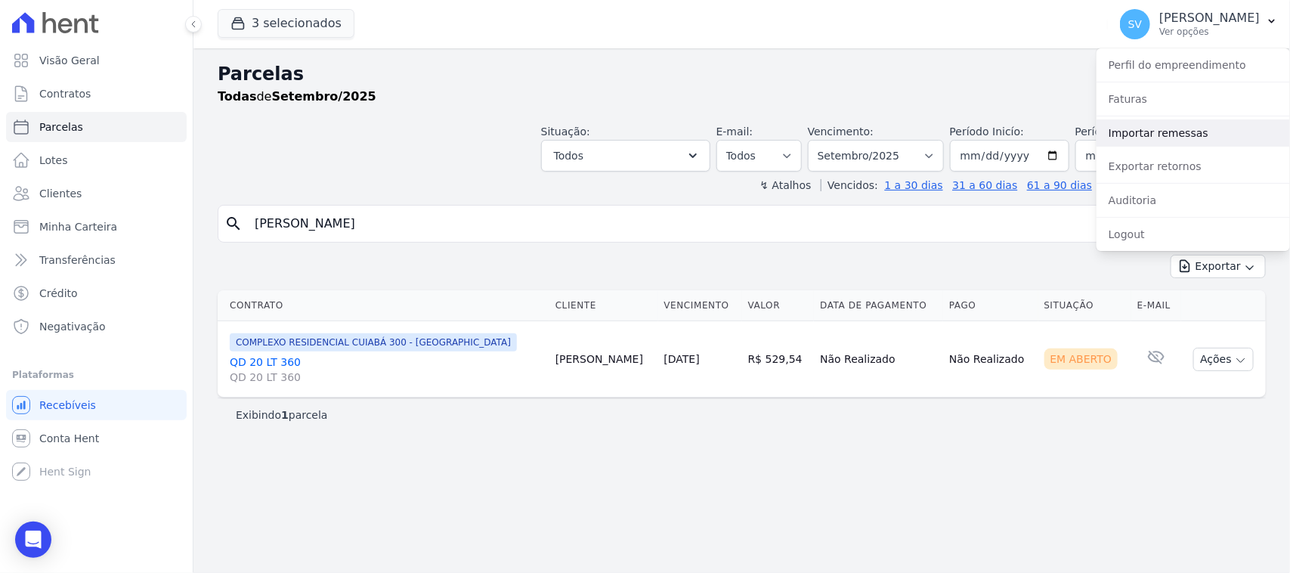
click at [1139, 135] on link "Importar remessas" at bounding box center [1194, 132] width 194 height 27
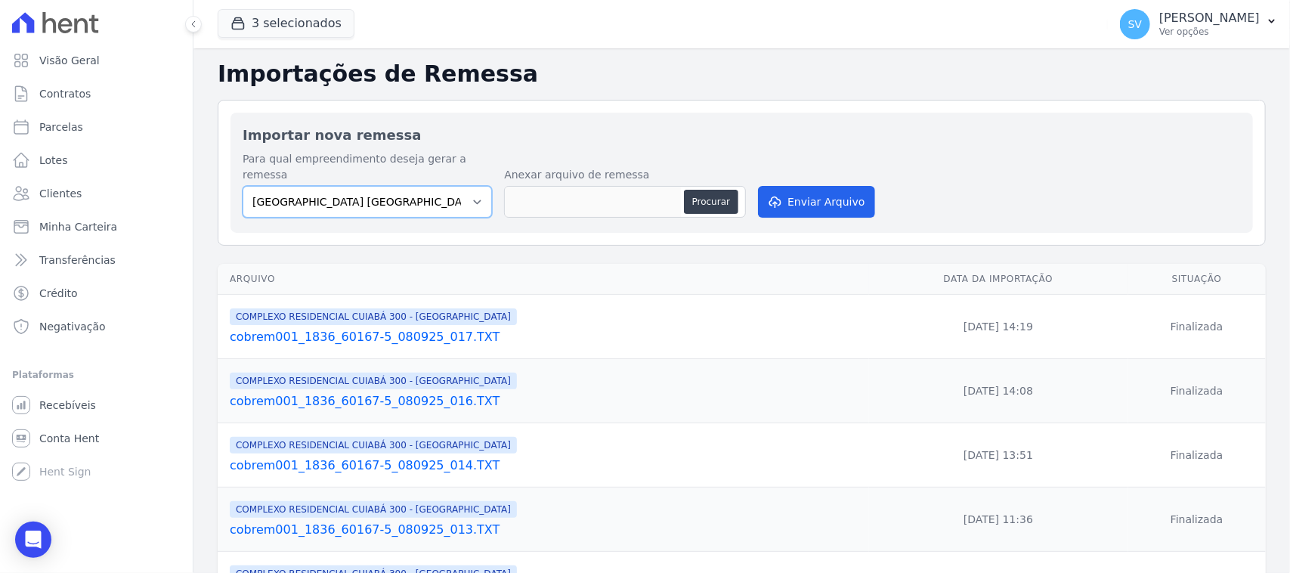
drag, startPoint x: 374, startPoint y: 182, endPoint x: 398, endPoint y: 200, distance: 30.2
click at [376, 186] on select "BAHAMAS EAST VILLAGE COMPLEXO RESIDENCIAL CUIABÁ 300 - JOÃO DE BARRO IBIZA RESI…" at bounding box center [367, 202] width 249 height 32
click at [243, 186] on select "BAHAMAS EAST VILLAGE COMPLEXO RESIDENCIAL CUIABÁ 300 - JOÃO DE BARRO IBIZA RESI…" at bounding box center [367, 202] width 249 height 32
click at [414, 199] on select "BAHAMAS EAST VILLAGE COMPLEXO RESIDENCIAL CUIABÁ 300 - JOÃO DE BARRO IBIZA RESI…" at bounding box center [367, 202] width 249 height 32
select select "a999329b-d322-46c5-b2df-9163b092fb9b"
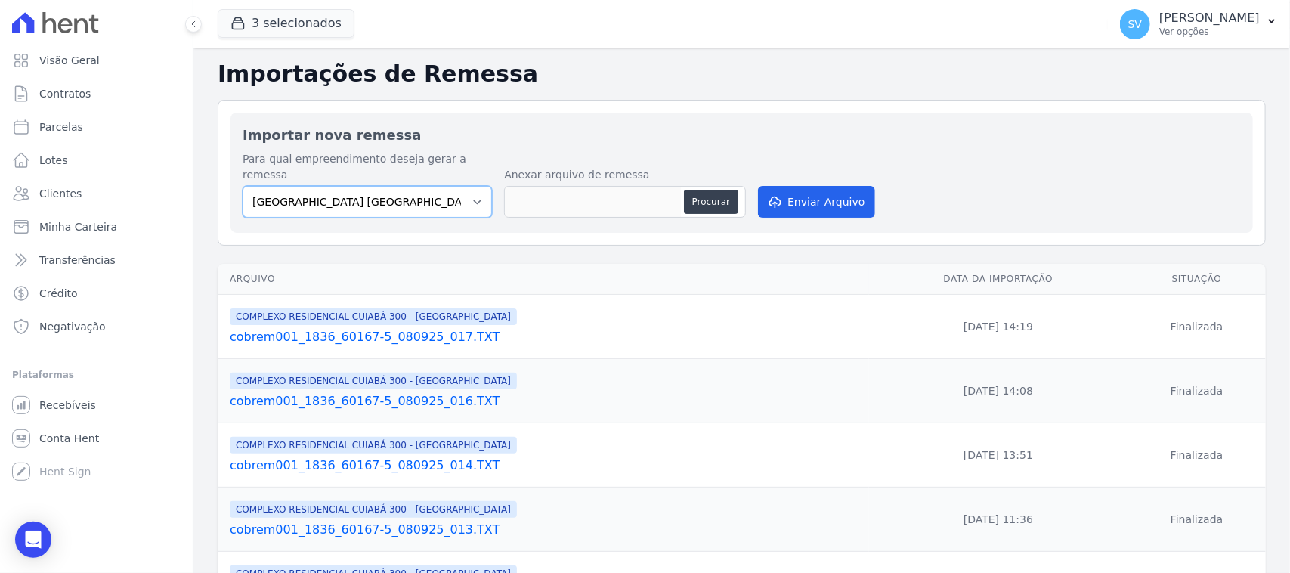
click at [243, 186] on select "BAHAMAS EAST VILLAGE COMPLEXO RESIDENCIAL CUIABÁ 300 - JOÃO DE BARRO IBIZA RESI…" at bounding box center [367, 202] width 249 height 32
click at [713, 190] on button "Procurar" at bounding box center [711, 202] width 54 height 24
type input "cobrem001_1836_60167-5_080925_018.TXT"
click at [826, 190] on button "Enviar Arquivo" at bounding box center [816, 202] width 116 height 32
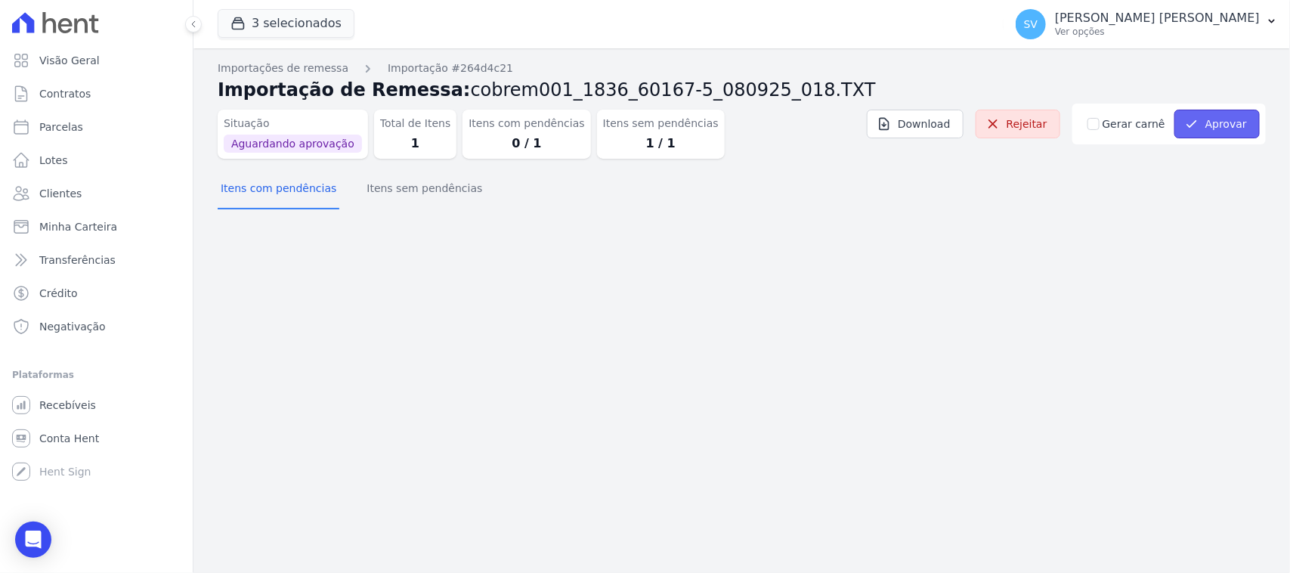
click at [1225, 126] on button "Aprovar" at bounding box center [1217, 124] width 85 height 29
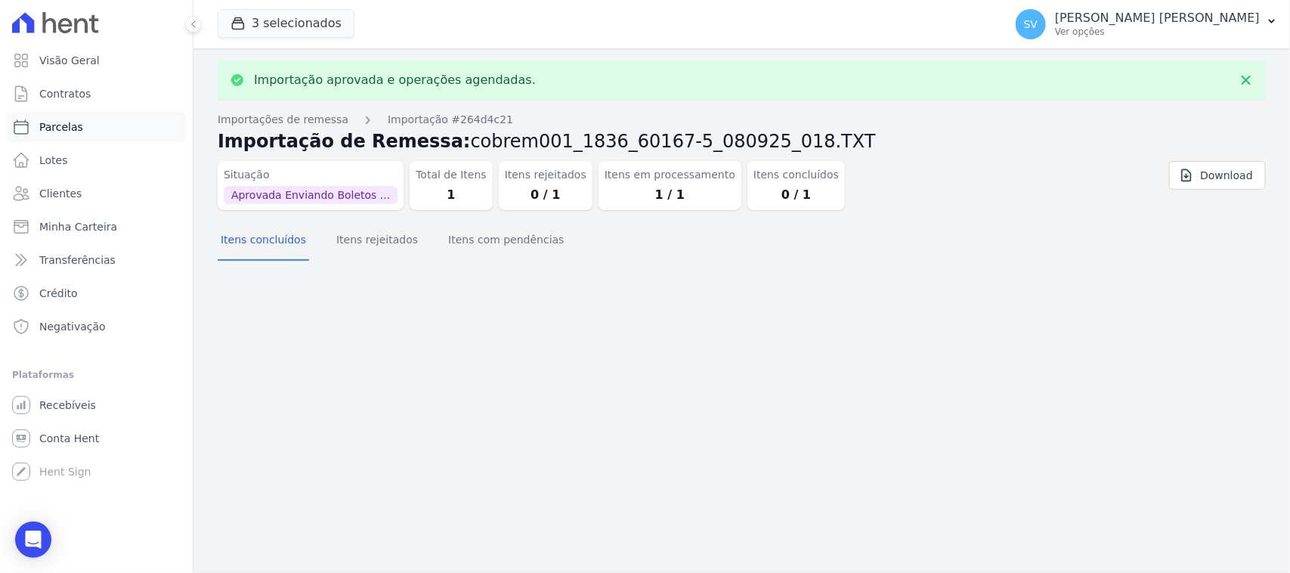
click at [85, 121] on link "Parcelas" at bounding box center [96, 127] width 181 height 30
select select
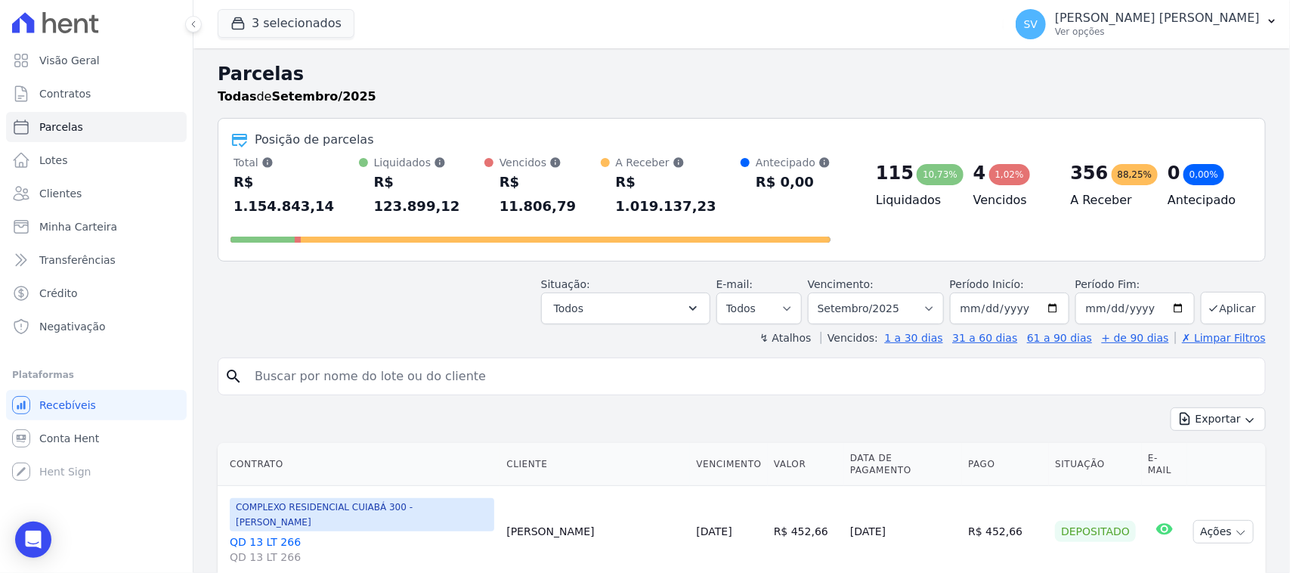
click at [380, 361] on input "search" at bounding box center [753, 376] width 1014 height 30
type input "[PERSON_NAME]"
select select
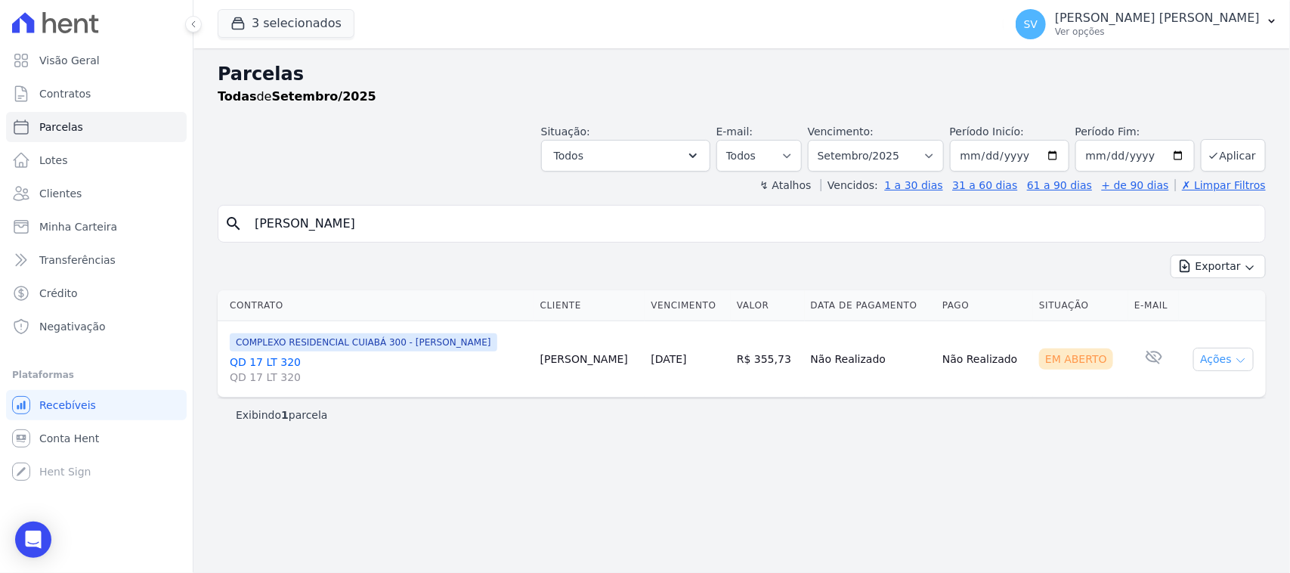
click at [1210, 364] on button "Ações" at bounding box center [1224, 359] width 60 height 23
click at [1213, 389] on link "Ver boleto" at bounding box center [1217, 394] width 145 height 28
